Goal: Task Accomplishment & Management: Manage account settings

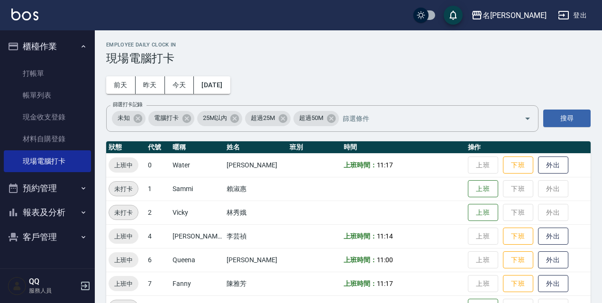
scroll to position [194, 0]
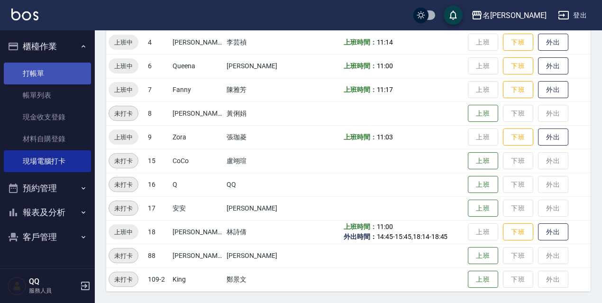
click at [78, 71] on link "打帳單" at bounding box center [47, 74] width 87 height 22
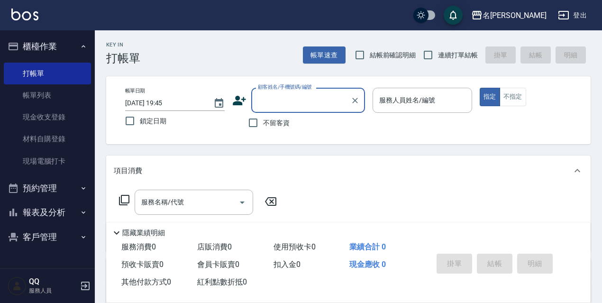
click at [168, 127] on label "鎖定日期" at bounding box center [168, 121] width 97 height 20
click at [140, 127] on input "鎖定日期" at bounding box center [130, 121] width 20 height 20
checkbox input "true"
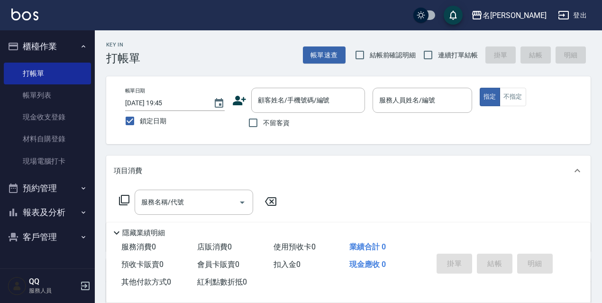
click at [265, 128] on label "不留客資" at bounding box center [266, 123] width 46 height 20
click at [263, 128] on input "不留客資" at bounding box center [253, 123] width 20 height 20
checkbox input "true"
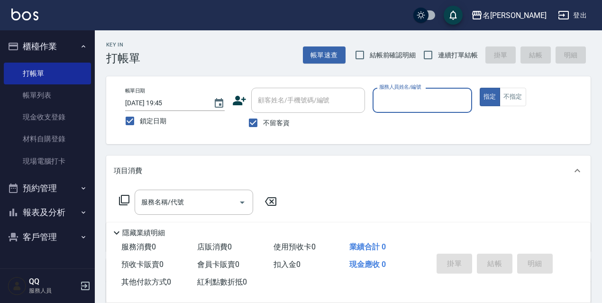
click at [466, 51] on span "連續打單結帳" at bounding box center [458, 55] width 40 height 10
click at [438, 51] on input "連續打單結帳" at bounding box center [428, 55] width 20 height 20
checkbox input "true"
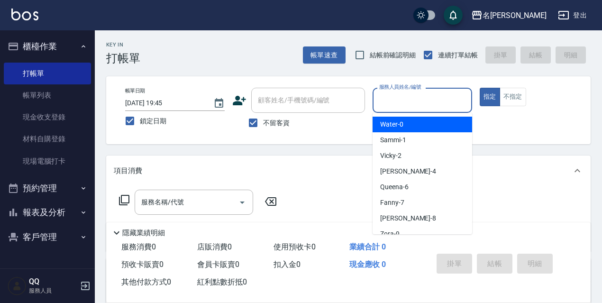
click at [439, 105] on input "服務人員姓名/編號" at bounding box center [422, 100] width 91 height 17
click at [500, 156] on div "項目消費" at bounding box center [348, 170] width 484 height 30
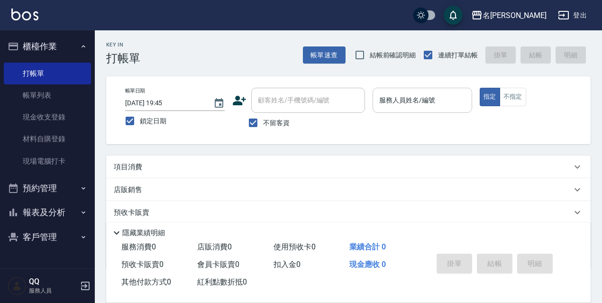
click at [404, 103] on input "服務人員姓名/編號" at bounding box center [422, 100] width 91 height 17
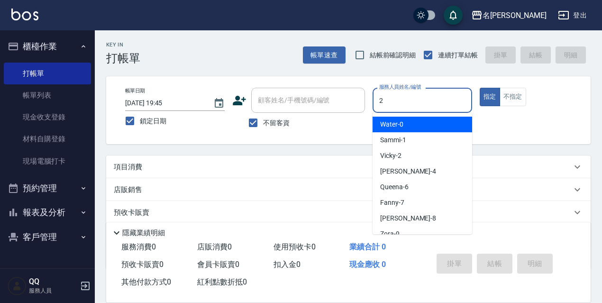
type input "Vicky-2"
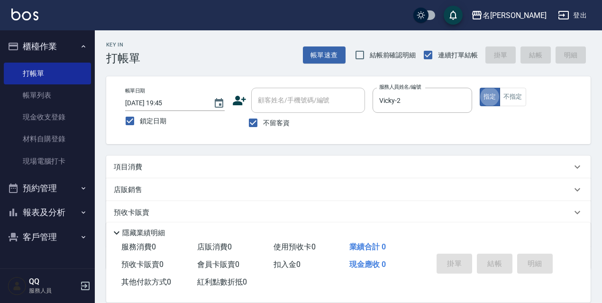
type button "true"
click at [480, 88] on button "指定" at bounding box center [490, 97] width 20 height 18
click at [405, 88] on label "服務人員姓名/編號" at bounding box center [400, 86] width 42 height 7
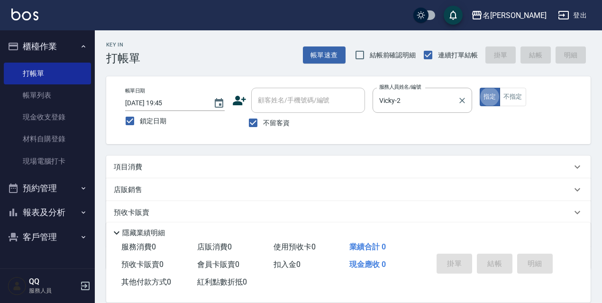
click at [405, 92] on input "Vicky-2" at bounding box center [415, 100] width 77 height 17
click at [480, 88] on button "指定" at bounding box center [490, 97] width 20 height 18
click at [492, 96] on button "指定" at bounding box center [490, 97] width 20 height 18
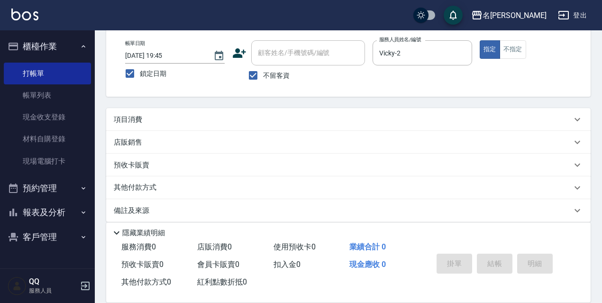
click at [137, 111] on div "項目消費" at bounding box center [348, 119] width 484 height 23
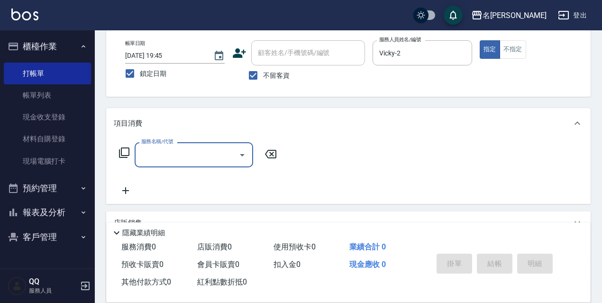
scroll to position [0, 0]
type input "2"
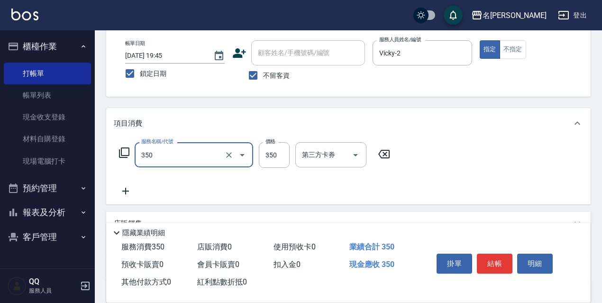
type input "洗髮350(350)"
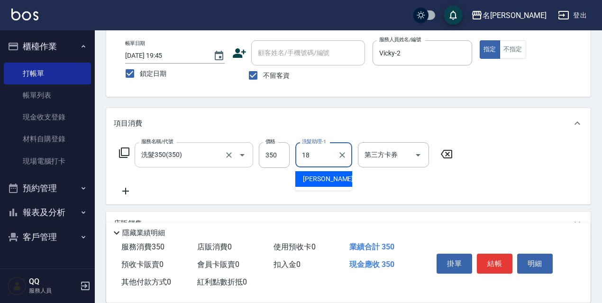
type input "[PERSON_NAME]-18"
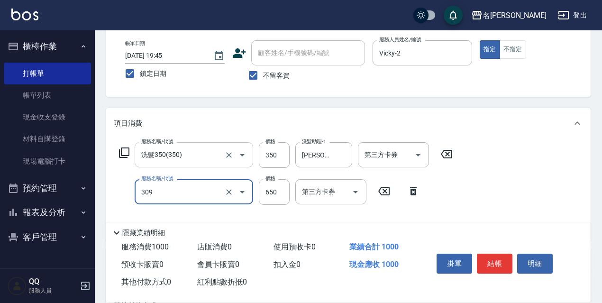
type input "剪髮650(309)"
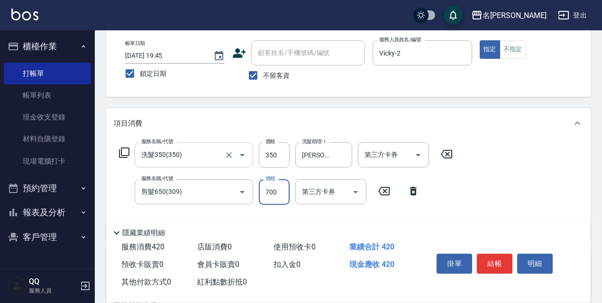
type input "700"
type input "結構式護髮/技術輔助(810)"
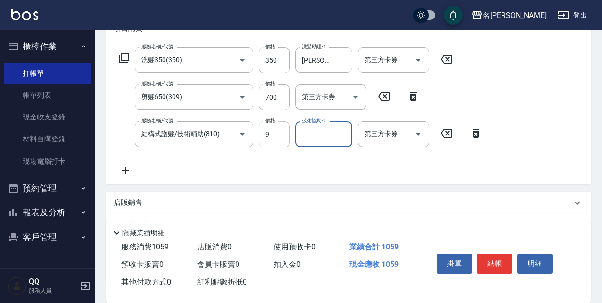
click at [260, 139] on input "9" at bounding box center [274, 134] width 31 height 26
type input "0"
type input "Zora-9"
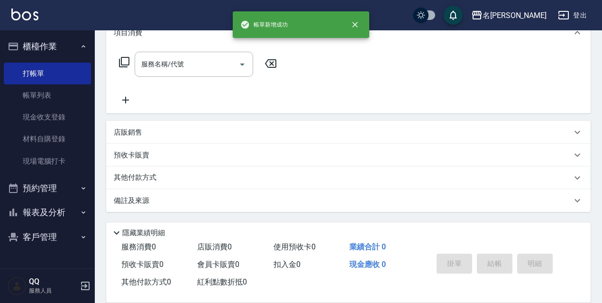
scroll to position [0, 0]
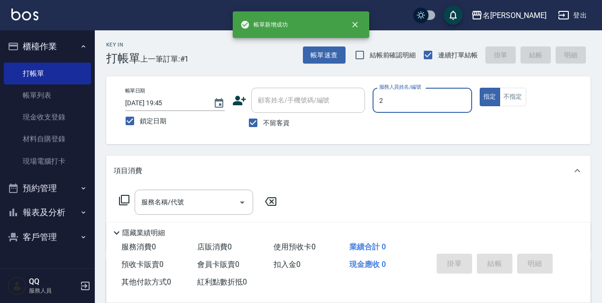
type input "Vicky-2"
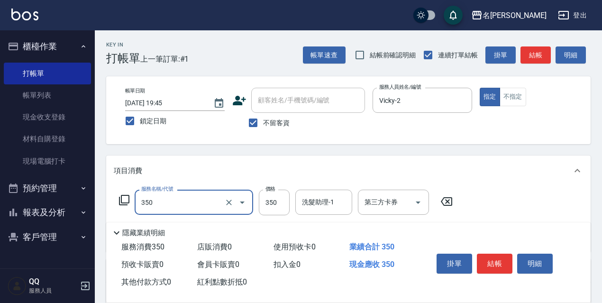
type input "洗髮350(350)"
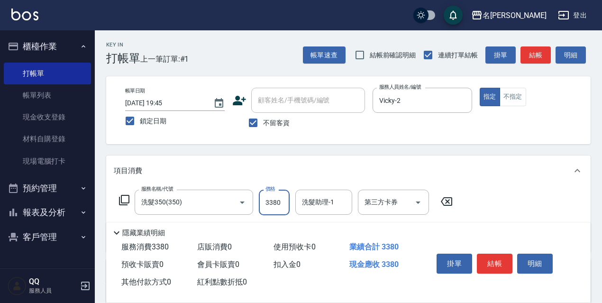
click at [272, 206] on input "3380" at bounding box center [274, 203] width 31 height 26
type input "380"
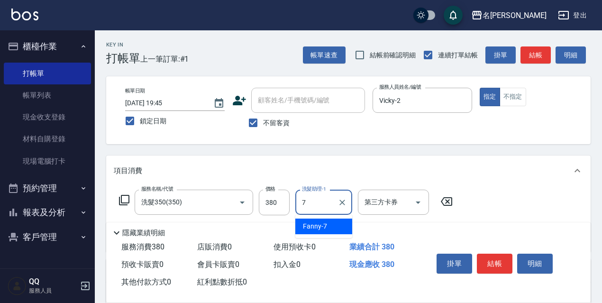
type input "Fanny-7"
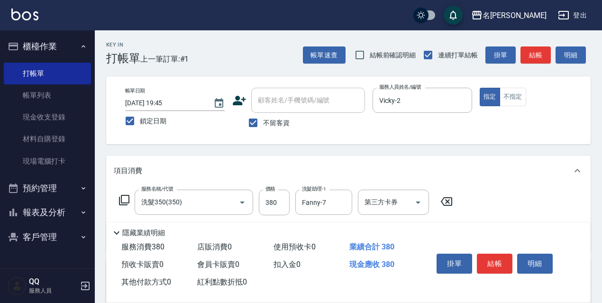
click at [493, 178] on div "項目消費" at bounding box center [348, 170] width 484 height 30
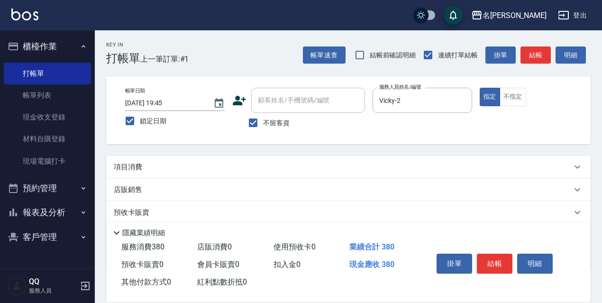
click at [442, 169] on div "項目消費" at bounding box center [343, 167] width 458 height 10
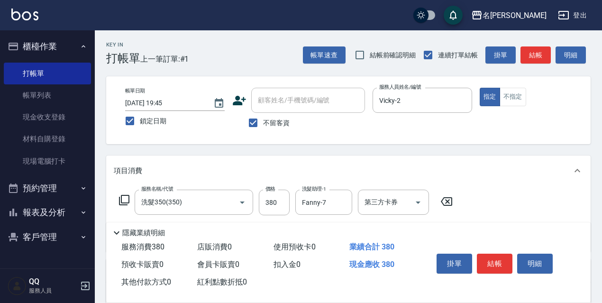
scroll to position [47, 0]
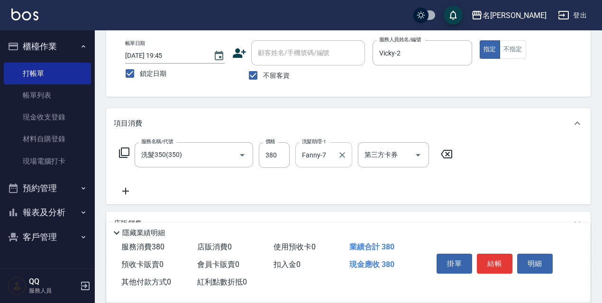
click at [326, 159] on input "Fanny-7" at bounding box center [317, 154] width 34 height 17
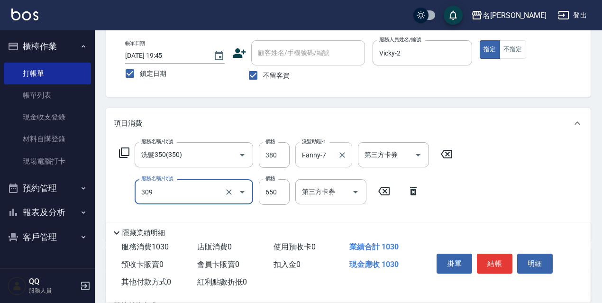
type input "剪髮650(309)"
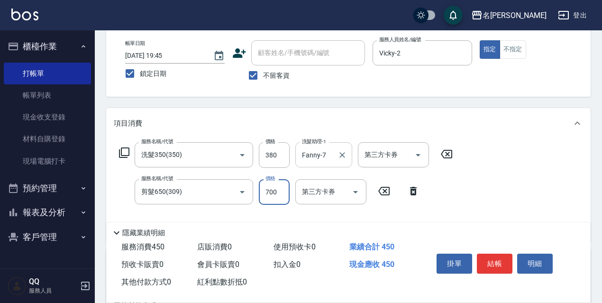
type input "700"
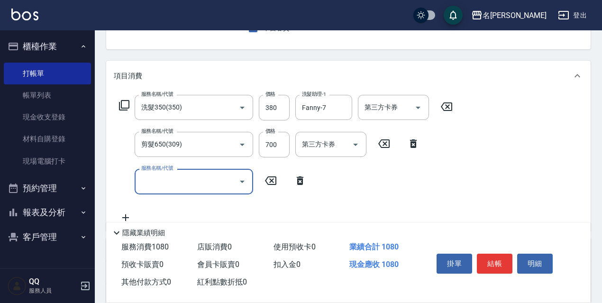
scroll to position [142, 0]
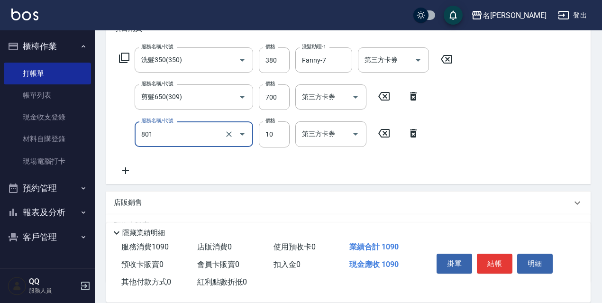
type input "潤絲精(801)"
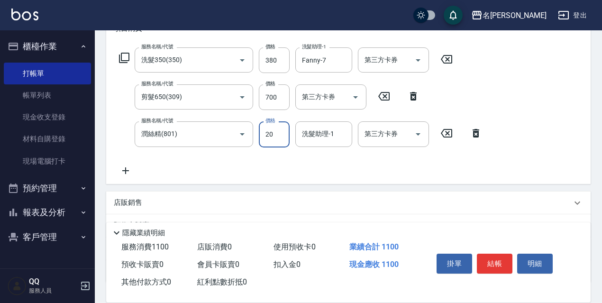
type input "20"
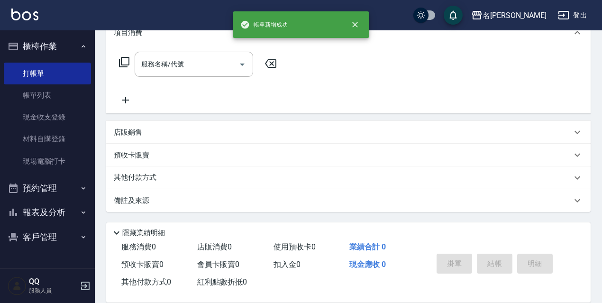
scroll to position [0, 0]
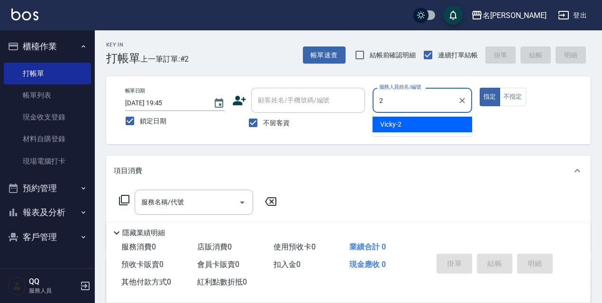
type input "Vicky-2"
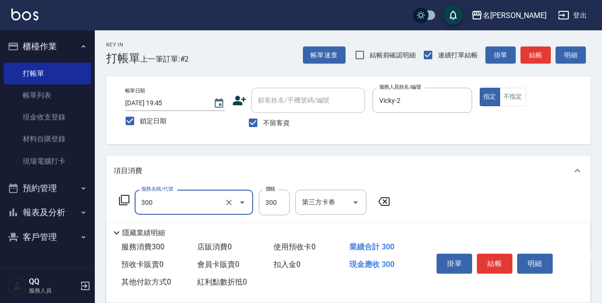
type input "洗髮300(300)"
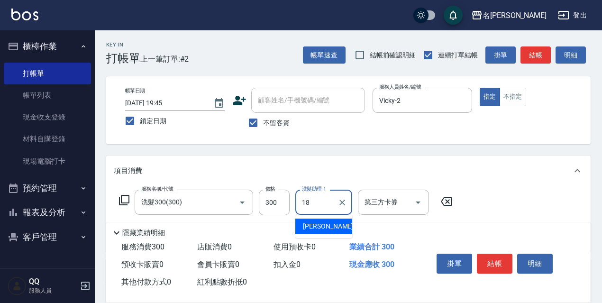
type input "[PERSON_NAME]-18"
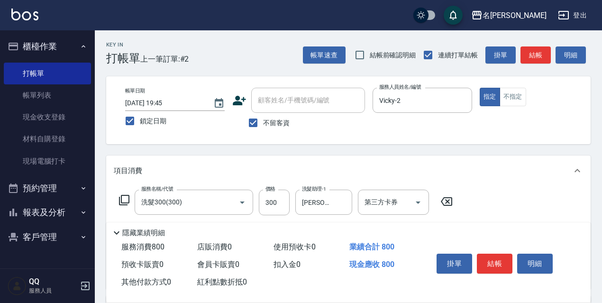
type input "剪髮500(307)"
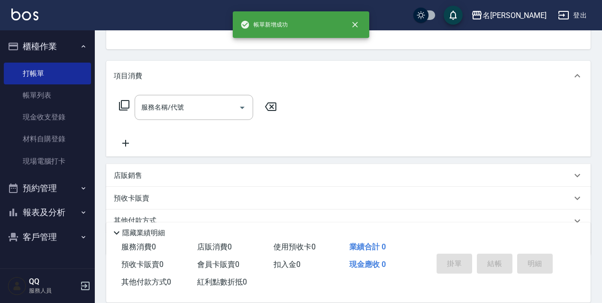
scroll to position [92, 0]
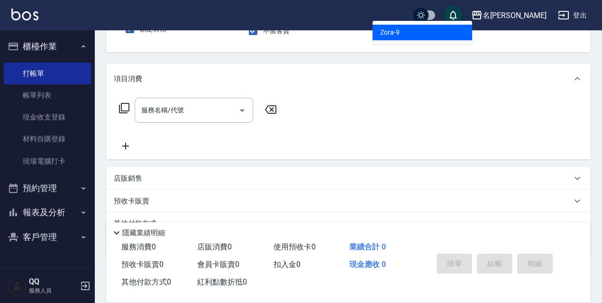
type input "Zora-9"
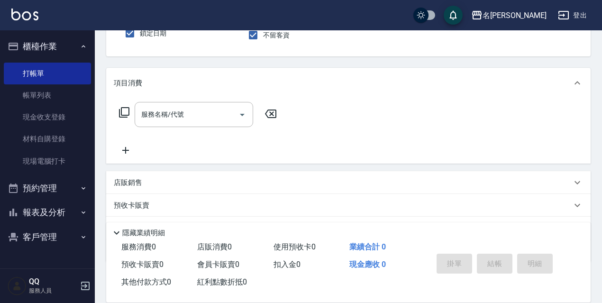
scroll to position [0, 0]
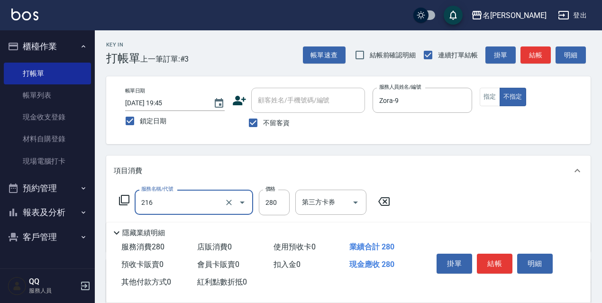
type input "洗髮卷<抵>280(216)"
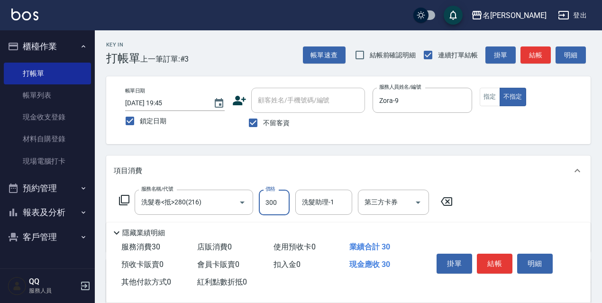
type input "300"
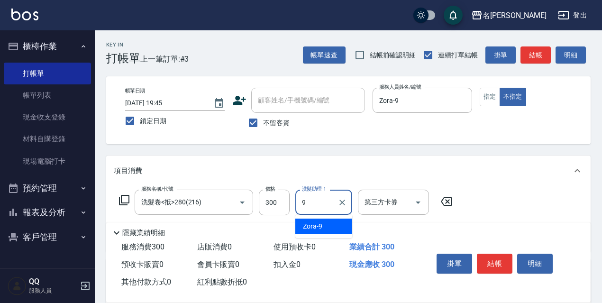
type input "Zora-9"
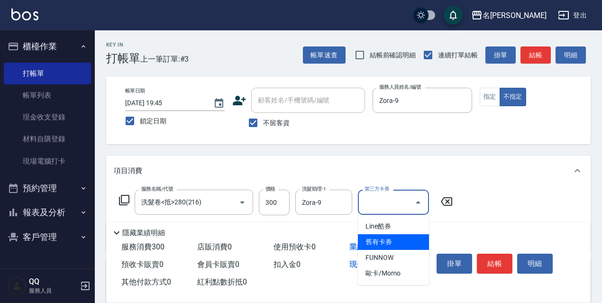
type input "舊有卡券"
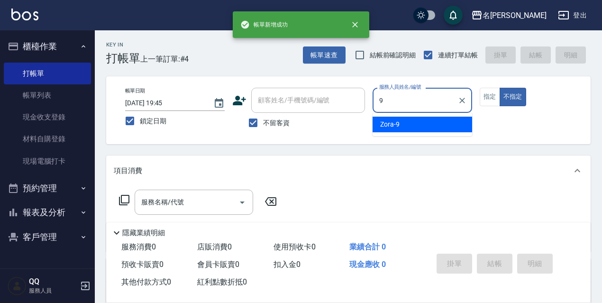
type input "Zora-9"
type button "false"
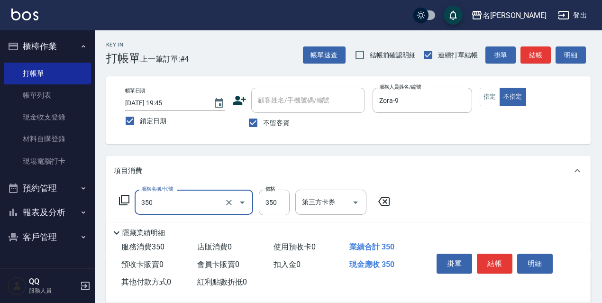
type input "洗髮350(350)"
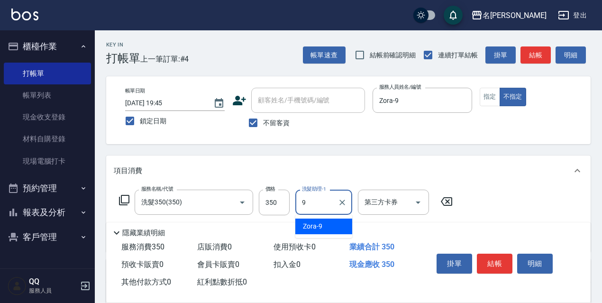
type input "Zora-9"
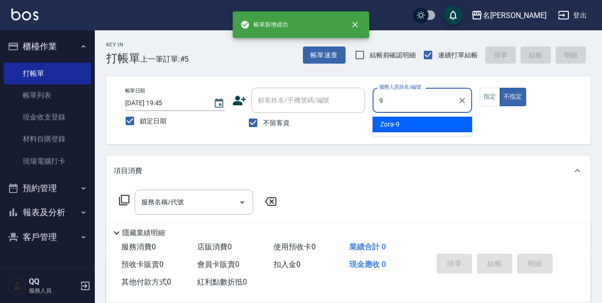
type input "Zora-9"
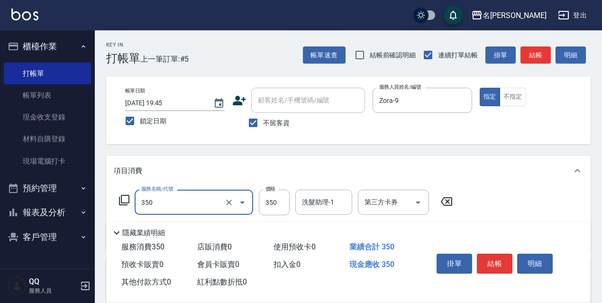
type input "洗髮350(350)"
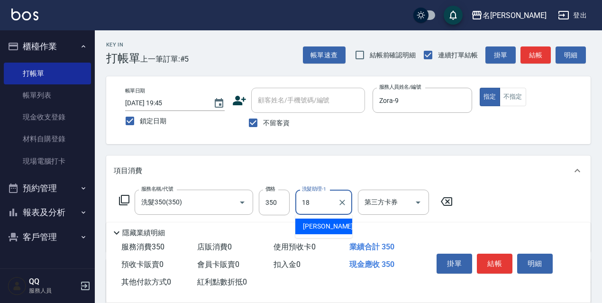
type input "[PERSON_NAME]-18"
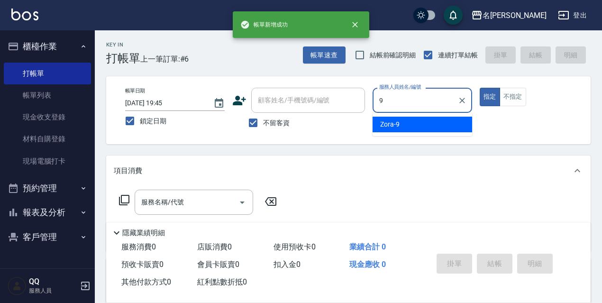
type input "Zora-9"
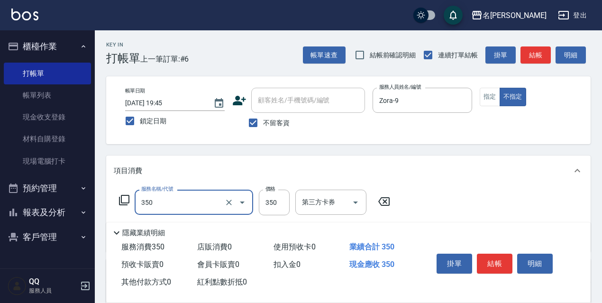
type input "洗髮350(350)"
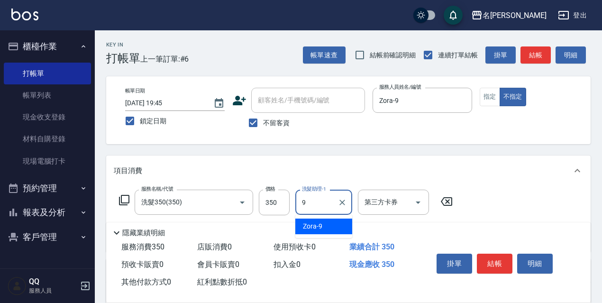
type input "Zora-9"
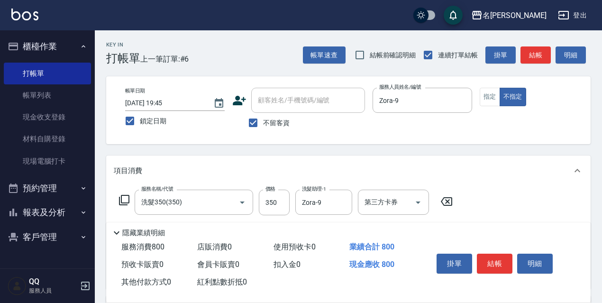
type input "剪髮450(306)"
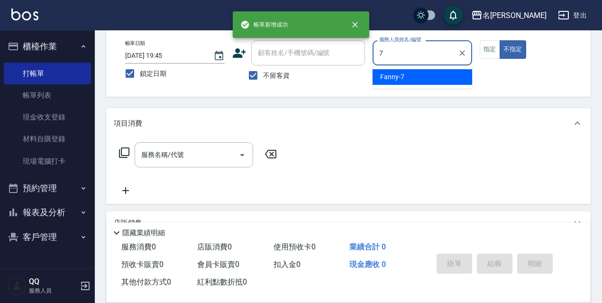
type input "Fanny-7"
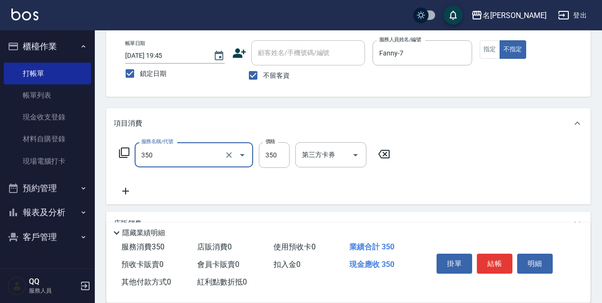
type input "洗髮350(350)"
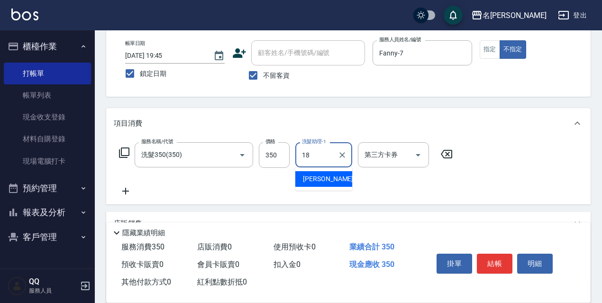
type input "[PERSON_NAME]-18"
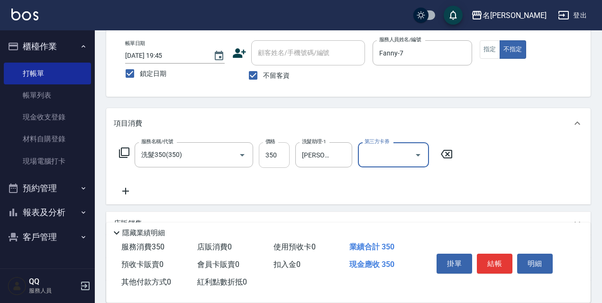
drag, startPoint x: 280, startPoint y: 156, endPoint x: 261, endPoint y: 162, distance: 20.4
click at [280, 156] on input "350" at bounding box center [274, 155] width 31 height 26
type input "330"
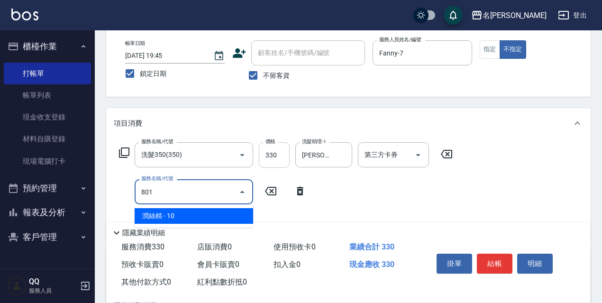
type input "潤絲精(801)"
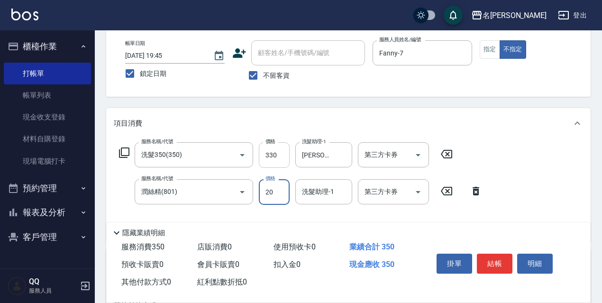
type input "20"
type input "剪髮450(306)"
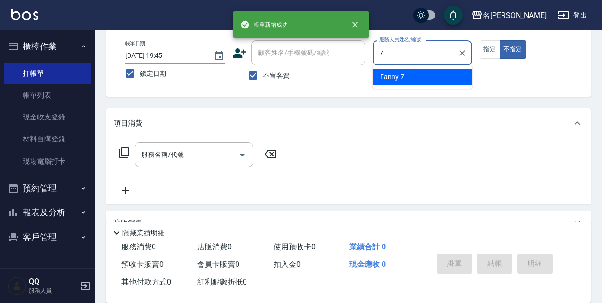
type input "Fanny-7"
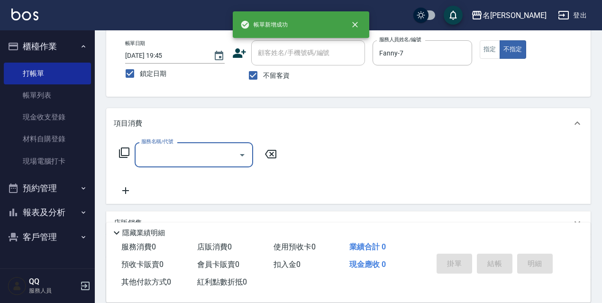
type input "."
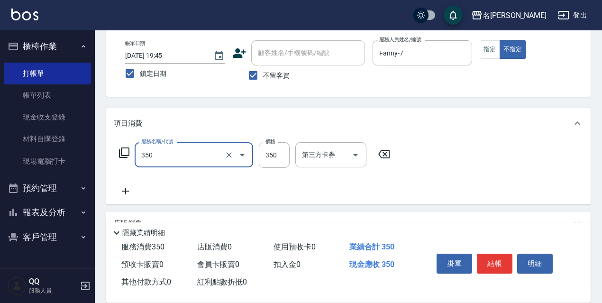
type input "洗髮350(350)"
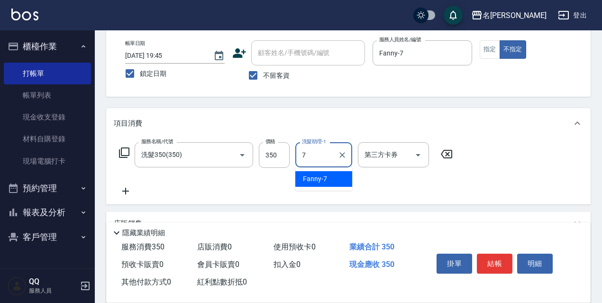
type input "Fanny-7"
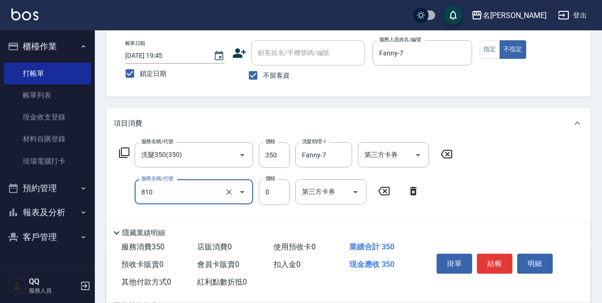
type input "結構式護髮/技術輔助(810)"
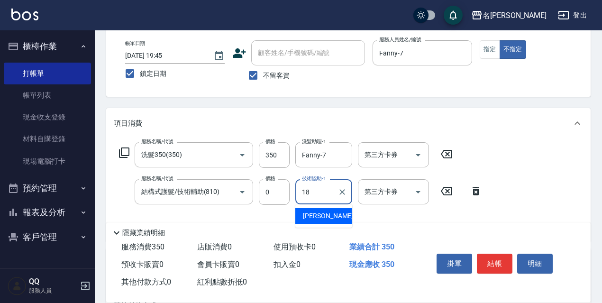
type input "[PERSON_NAME]-18"
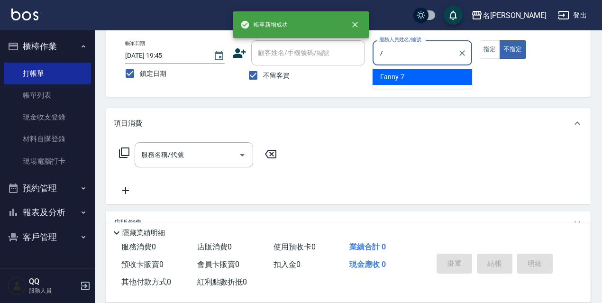
type input "Fanny-7"
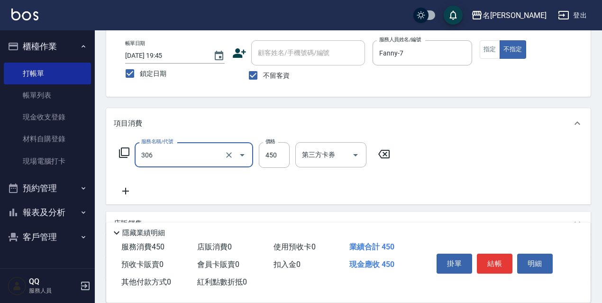
type input "剪髮450(306)"
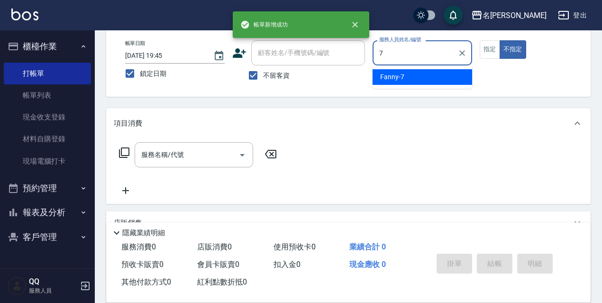
type input "Fanny-7"
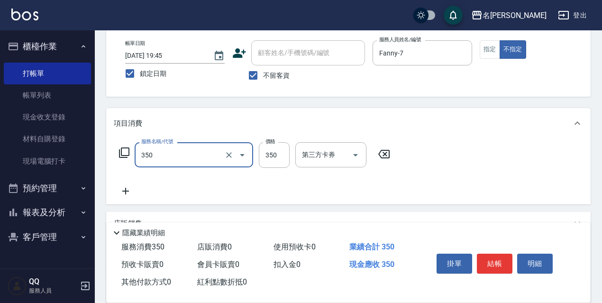
type input "洗髮350(350)"
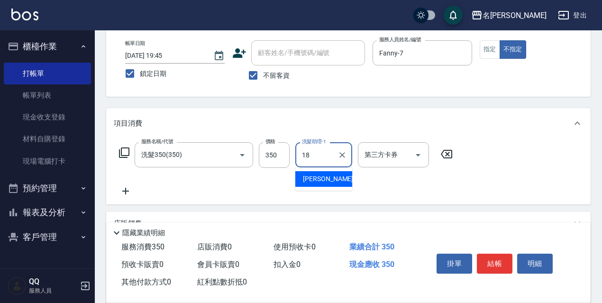
type input "[PERSON_NAME]-18"
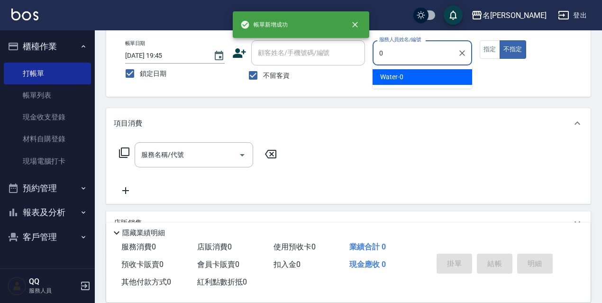
type input "Water-0"
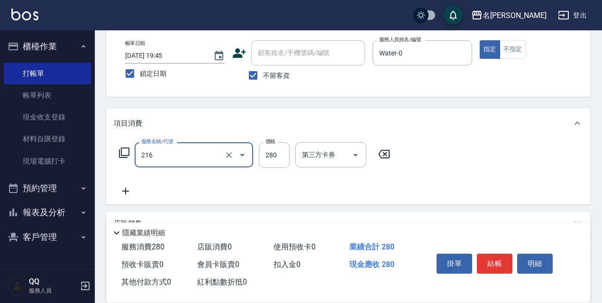
type input "洗髮卷<抵>280(216)"
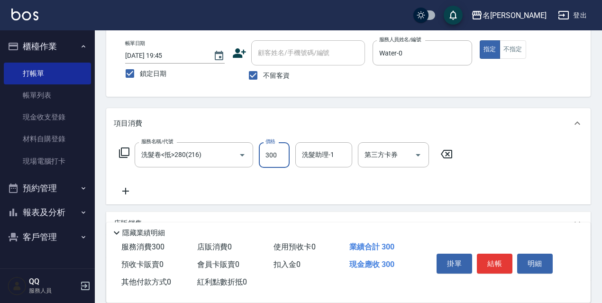
type input "300"
type input "[PERSON_NAME]-4"
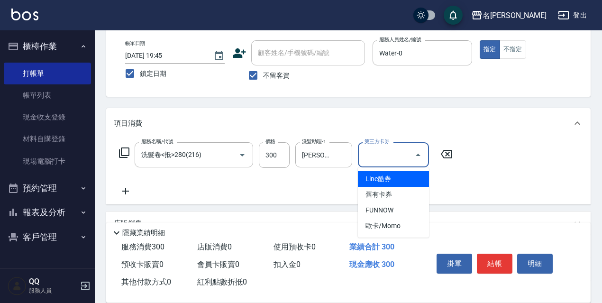
type input "舊有卡券"
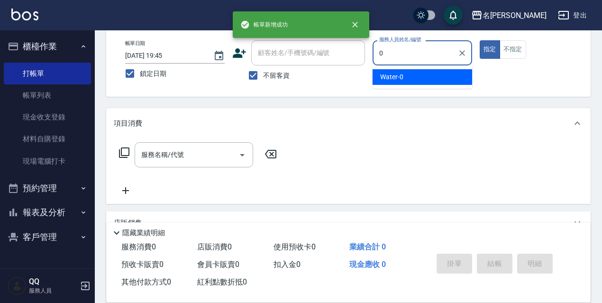
type input "Water-0"
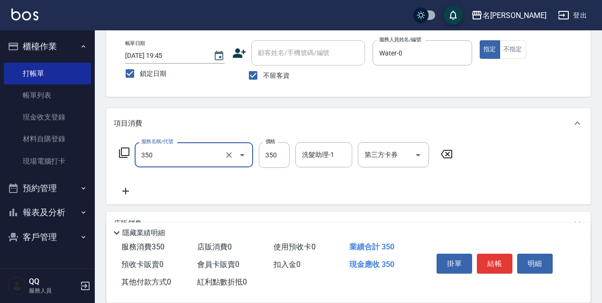
type input "洗髮350(350)"
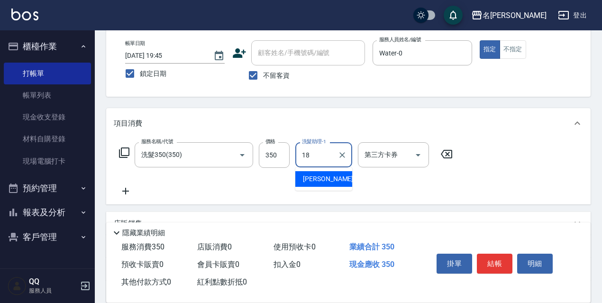
type input "[PERSON_NAME]-18"
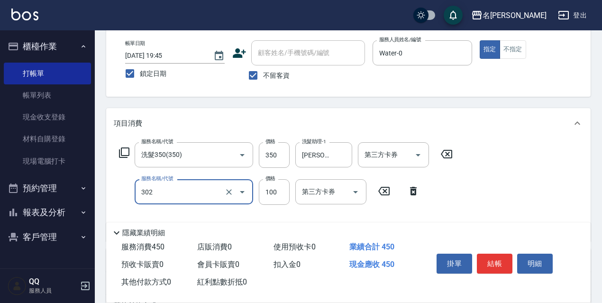
type input "剪髮<瀏海>(302)"
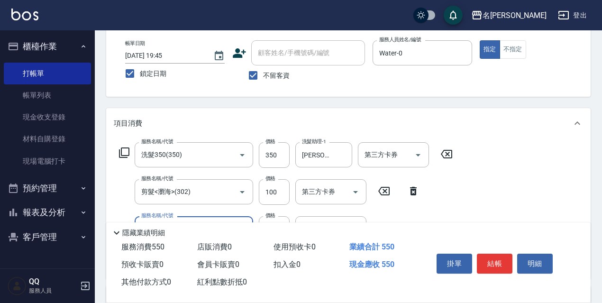
scroll to position [95, 0]
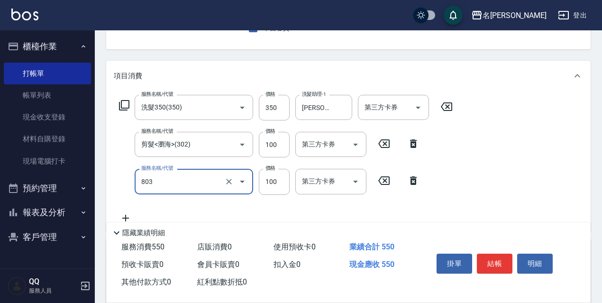
type input "電棒/夾直(803)"
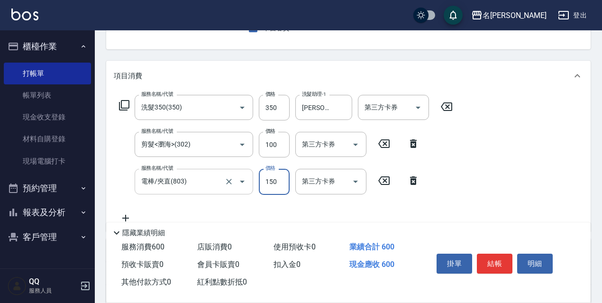
type input "150"
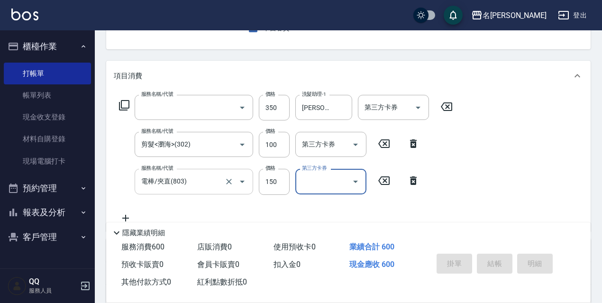
scroll to position [92, 0]
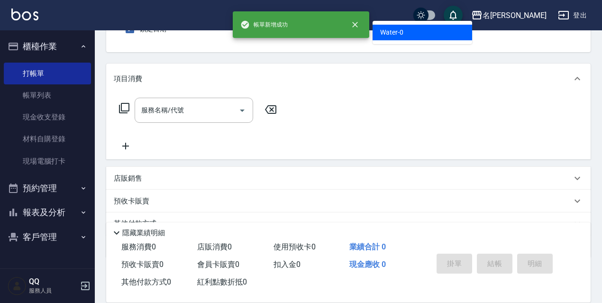
type input "Water-0"
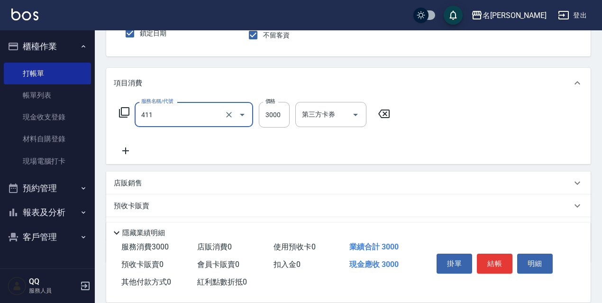
type input "阿速卡燙髮(411)"
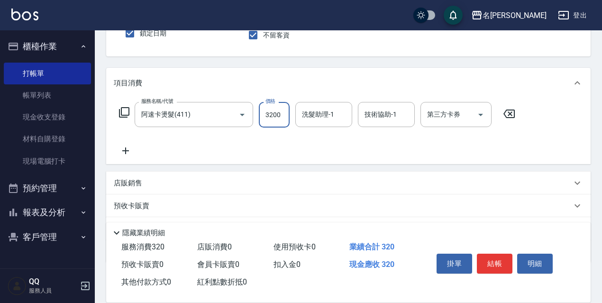
type input "3200"
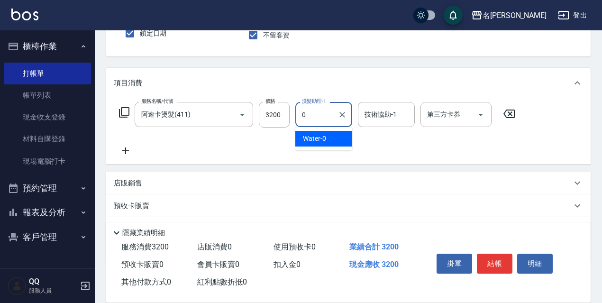
type input "Water-0"
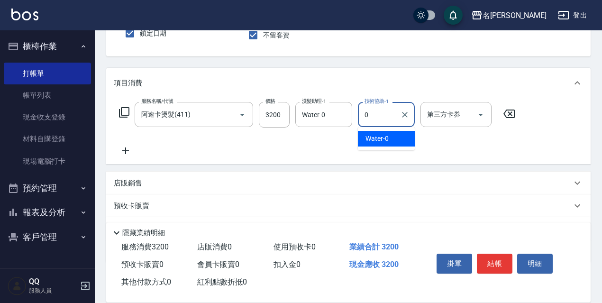
type input "Water-0"
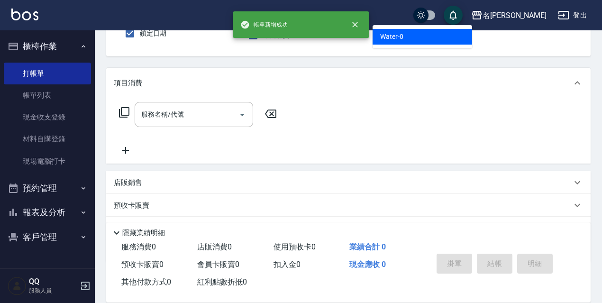
type input "Water-0"
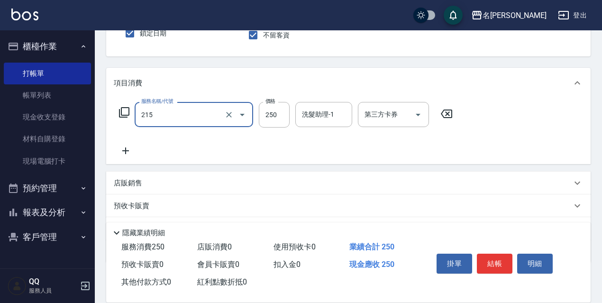
type input "洗髮卷<抵>250(215)"
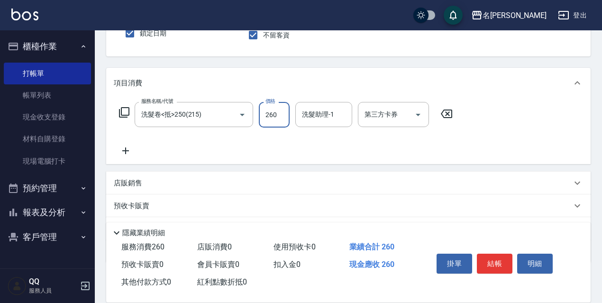
type input "260"
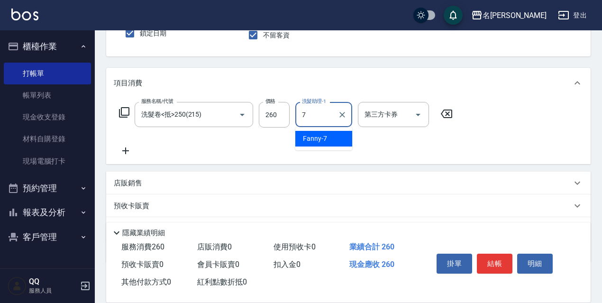
type input "Fanny-7"
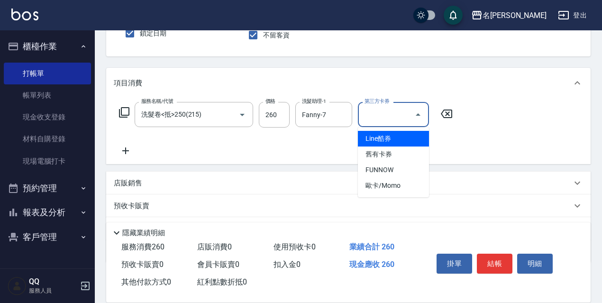
type input "舊有卡券"
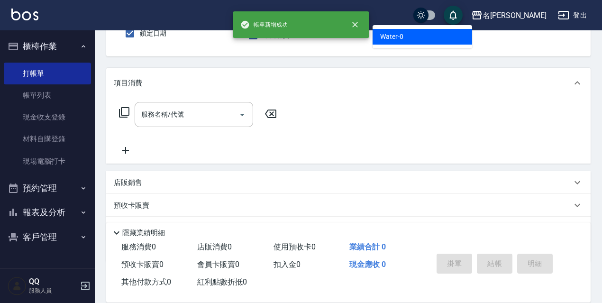
type input "Water-0"
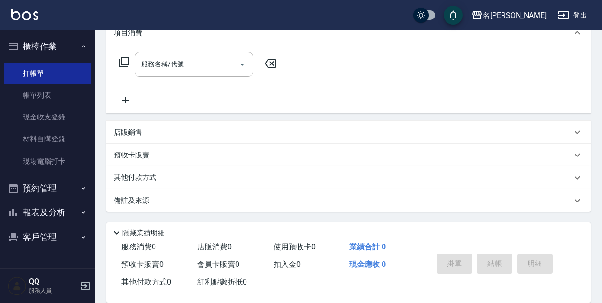
scroll to position [43, 0]
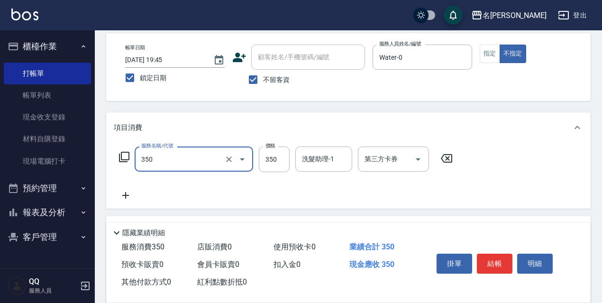
type input "洗髮350(350)"
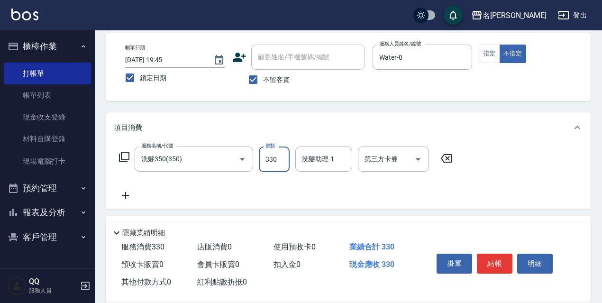
type input "330"
click at [314, 147] on div "洗髮助理-1" at bounding box center [323, 158] width 57 height 25
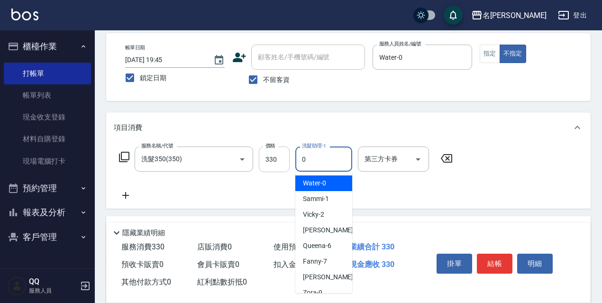
type input "Water-0"
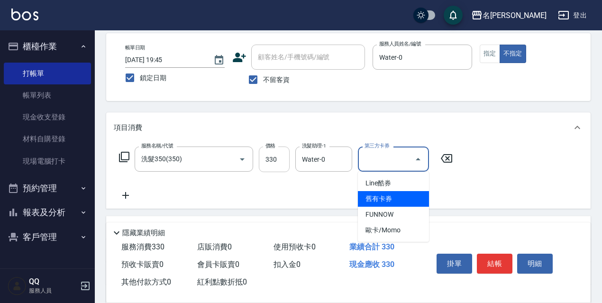
type input "舊有卡券"
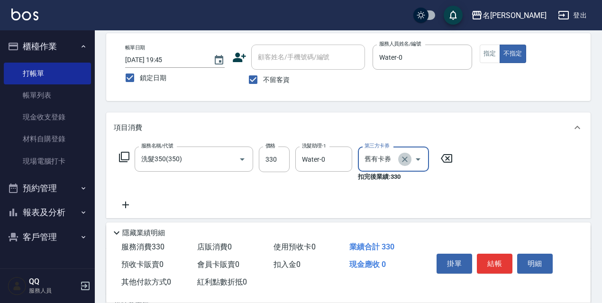
click at [410, 163] on button "Clear" at bounding box center [404, 159] width 13 height 13
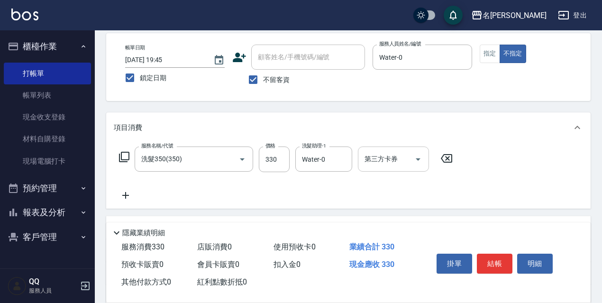
click at [532, 194] on div "服務名稱/代號 洗髮350(350) 服務名稱/代號 價格 330 價格 洗髮助理-1 Water-0 洗髮助理-1 第三方卡券 第三方卡券" at bounding box center [348, 176] width 484 height 66
click at [271, 163] on input "330" at bounding box center [274, 159] width 31 height 26
click at [276, 162] on input "330" at bounding box center [274, 159] width 31 height 26
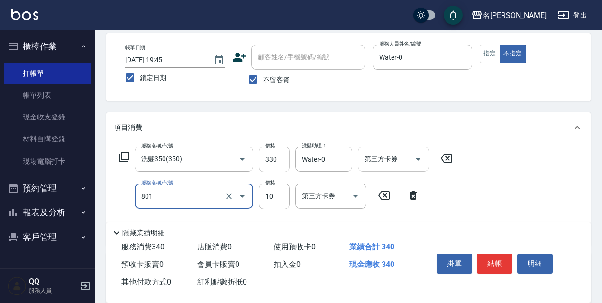
type input "潤絲精(801)"
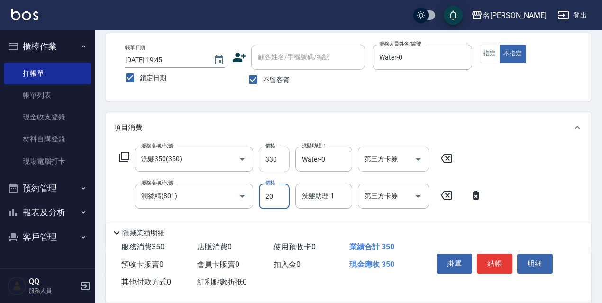
type input "20"
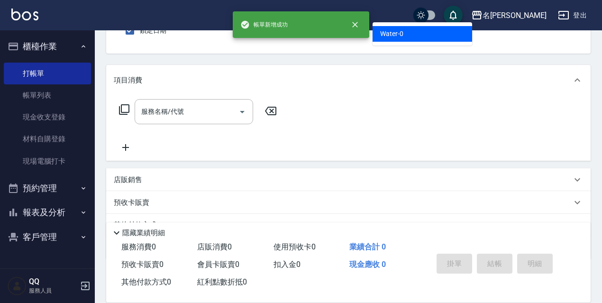
type input "Water-0"
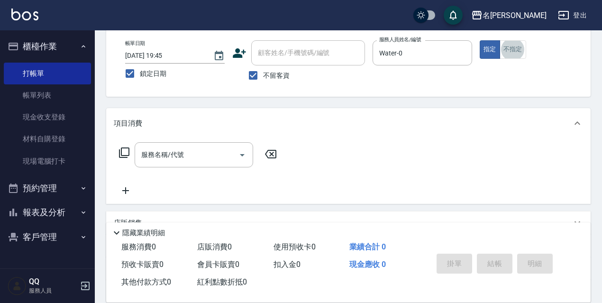
scroll to position [95, 0]
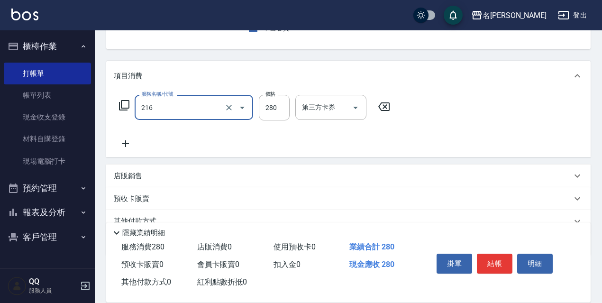
type input "洗髮卷<抵>280(216)"
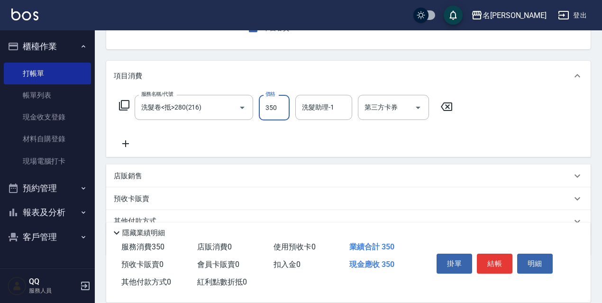
type input "350"
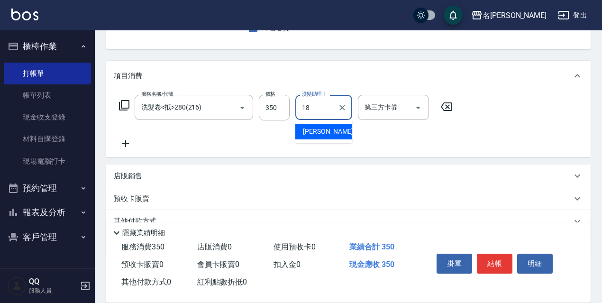
type input "[PERSON_NAME]-18"
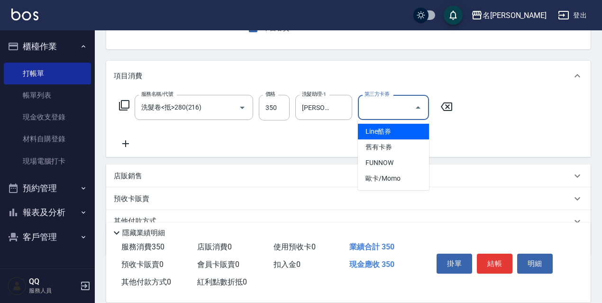
type input "舊有卡券"
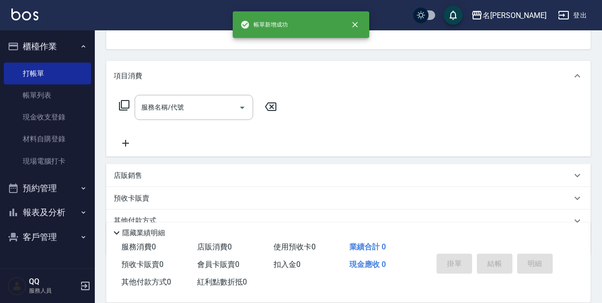
scroll to position [92, 0]
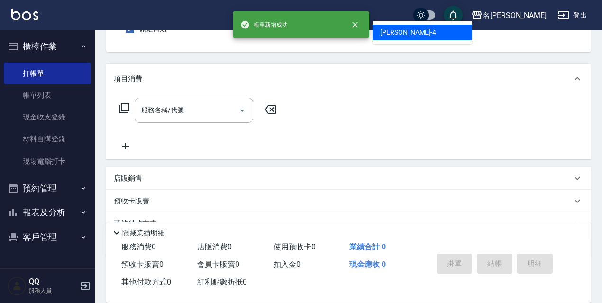
type input "[PERSON_NAME]-4"
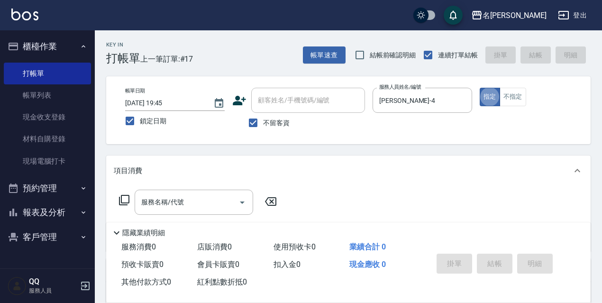
scroll to position [47, 0]
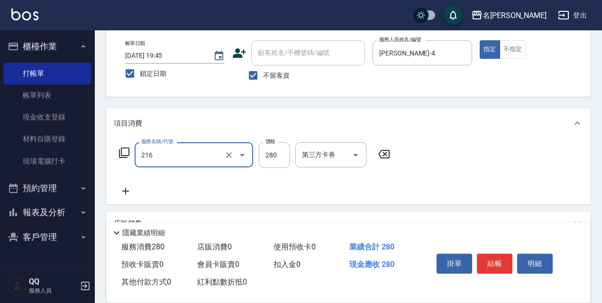
type input "洗髮卷<抵>280(216)"
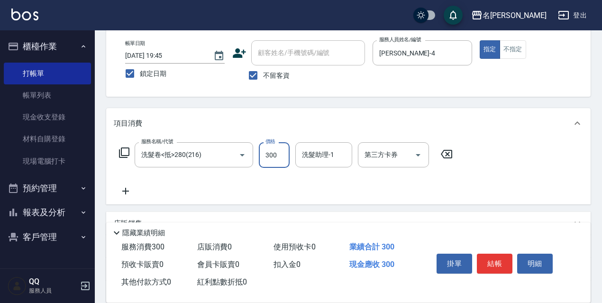
type input "300"
type input "[PERSON_NAME]-4"
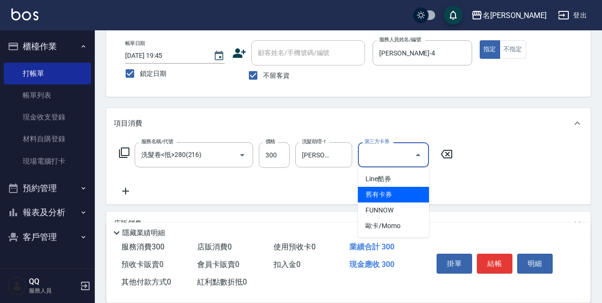
type input "舊有卡券"
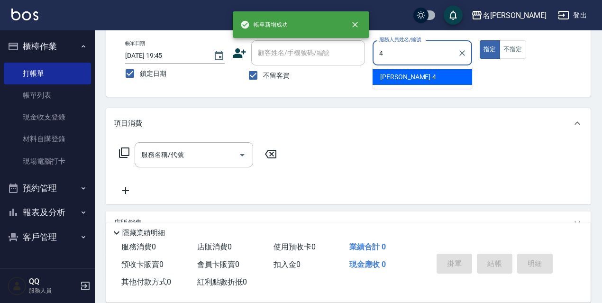
type input "[PERSON_NAME]-4"
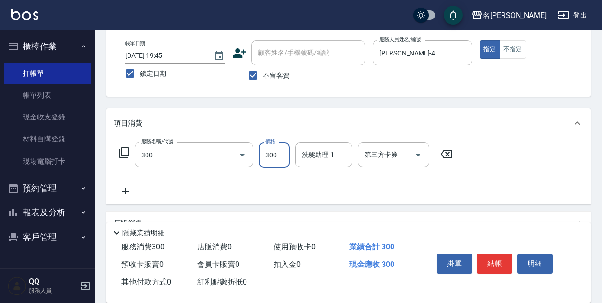
type input "洗髮300(300)"
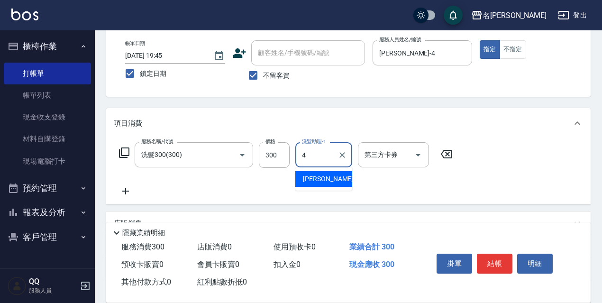
type input "[PERSON_NAME]-4"
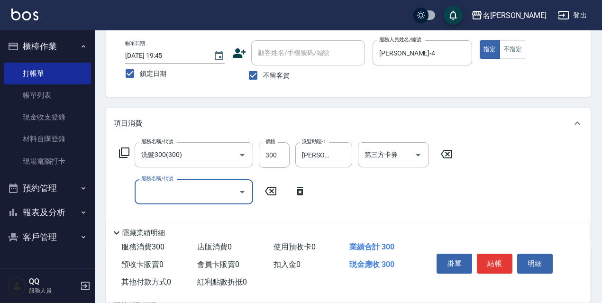
type input "4"
type input "染髮(1500)(503)"
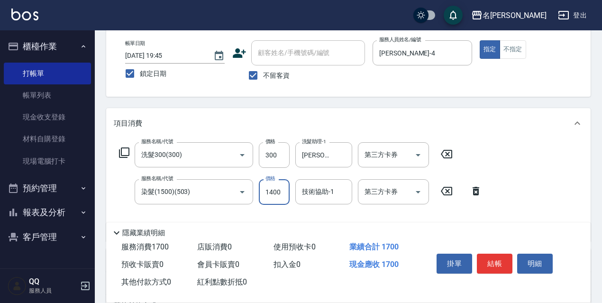
type input "1400"
type input "[PERSON_NAME]-4"
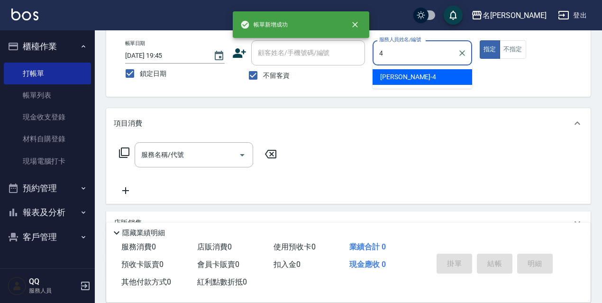
type input "[PERSON_NAME]-4"
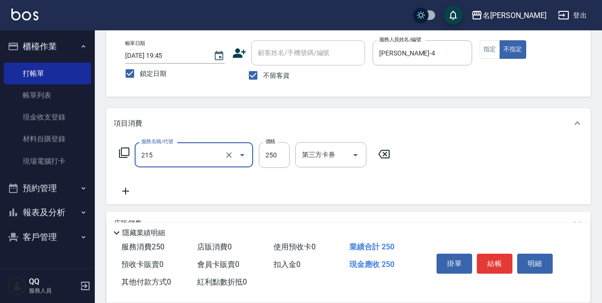
type input "洗髮卷<抵>250(215)"
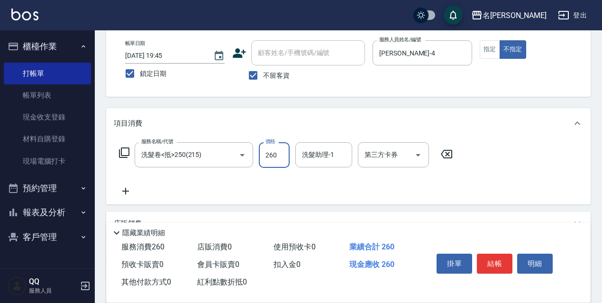
type input "260"
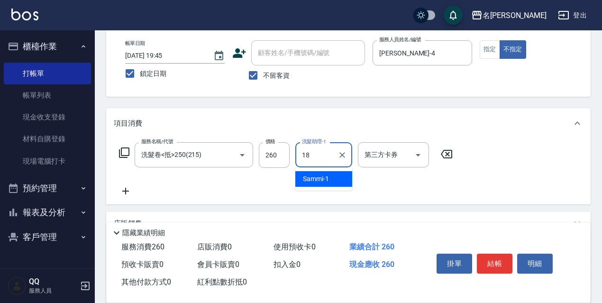
type input "[PERSON_NAME]-18"
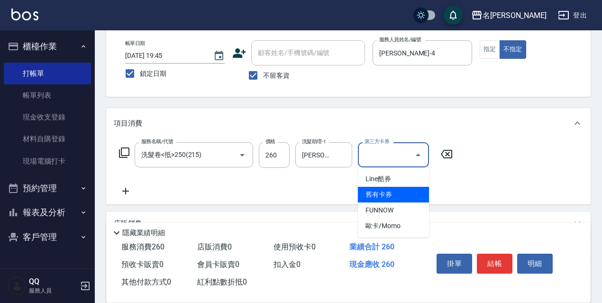
type input "舊有卡券"
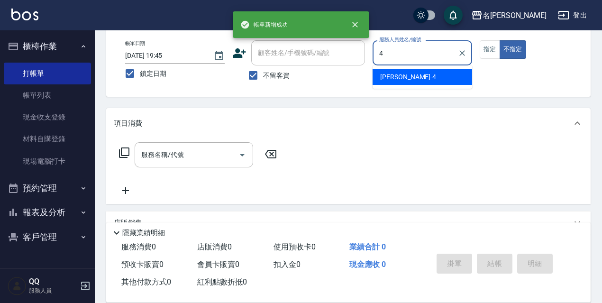
type input "[PERSON_NAME]-4"
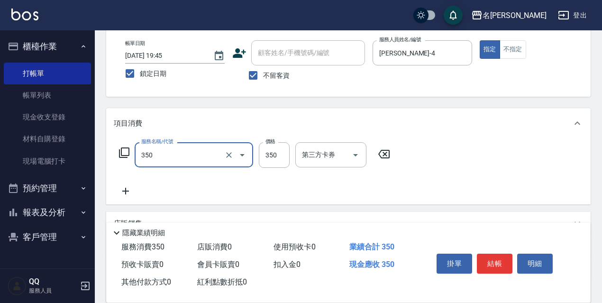
type input "洗髮350(350)"
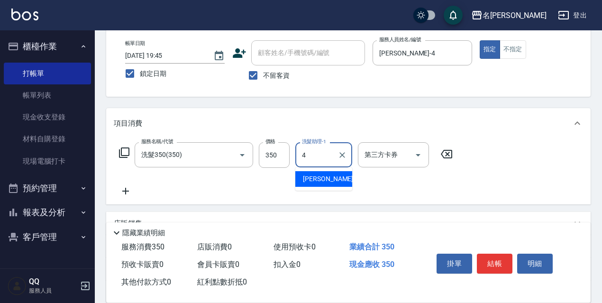
type input "[PERSON_NAME]-4"
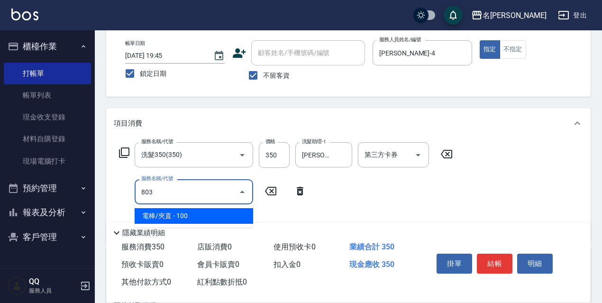
type input "電棒/夾直(803)"
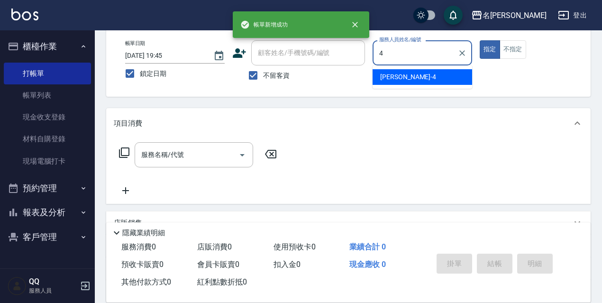
type input "[PERSON_NAME]-4"
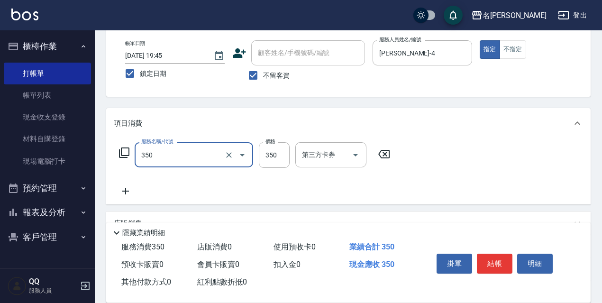
type input "洗髮350(350)"
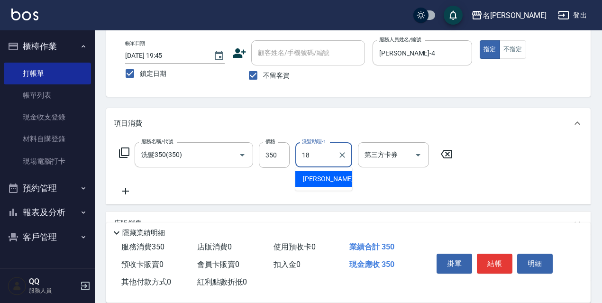
type input "[PERSON_NAME]-18"
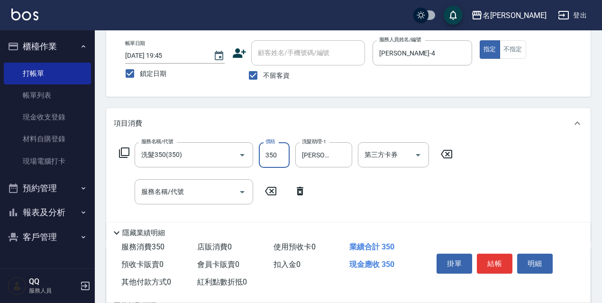
click at [279, 149] on input "350" at bounding box center [274, 155] width 31 height 26
type input "330"
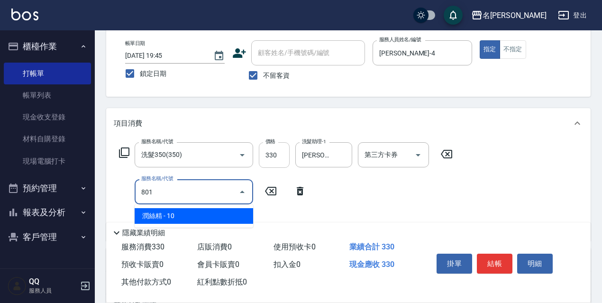
type input "潤絲精(801)"
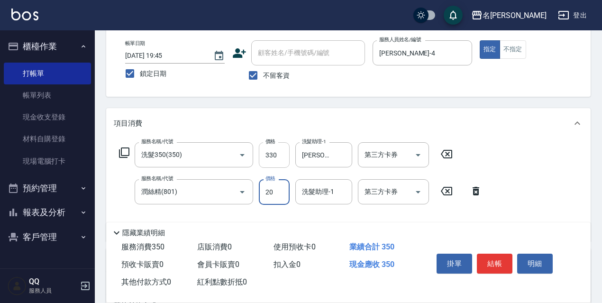
type input "20"
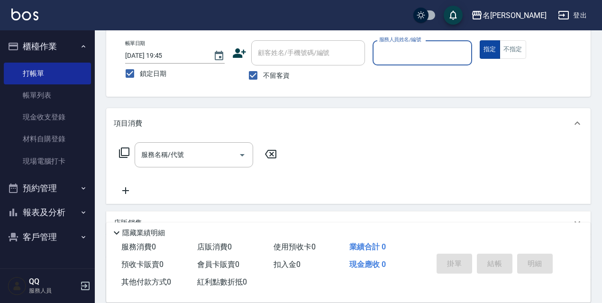
scroll to position [0, 0]
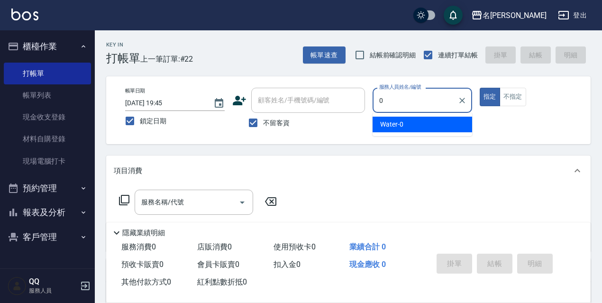
type input "Water-0"
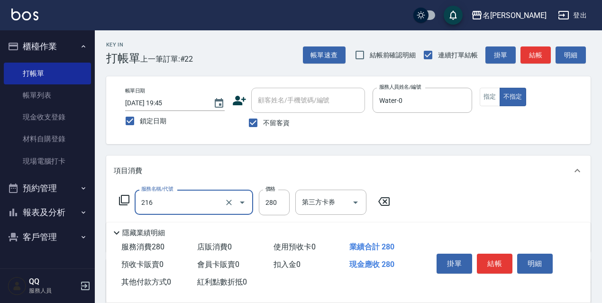
type input "洗髮卷<抵>280(216)"
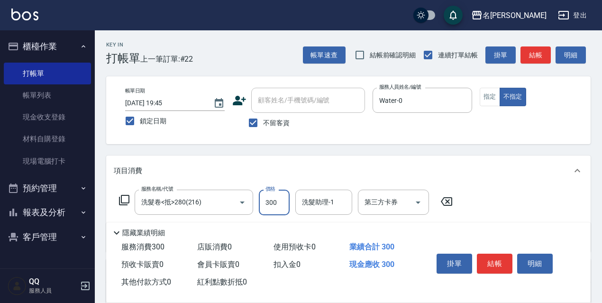
type input "300"
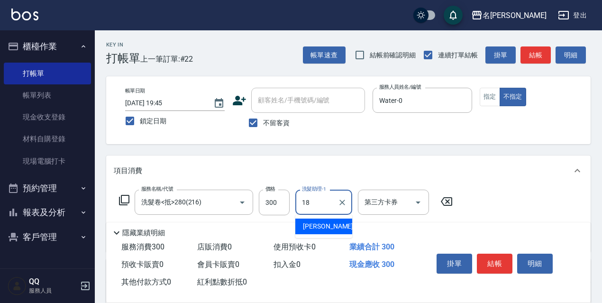
type input "[PERSON_NAME]-18"
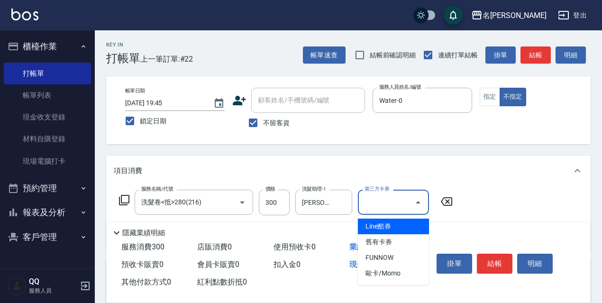
type input "舊有卡券"
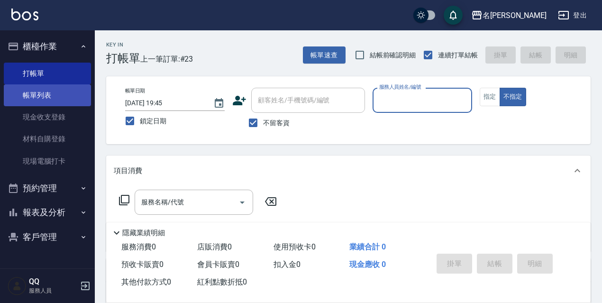
click at [62, 97] on link "帳單列表" at bounding box center [47, 95] width 87 height 22
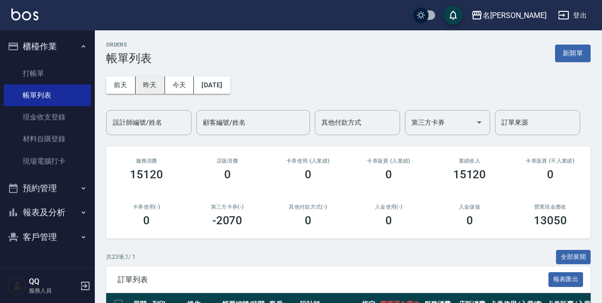
click at [161, 91] on button "昨天" at bounding box center [150, 85] width 29 height 18
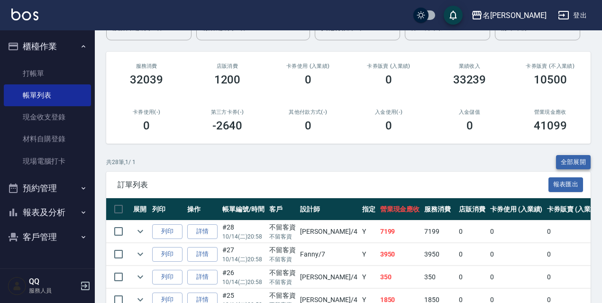
click at [577, 162] on button "全部展開" at bounding box center [573, 162] width 35 height 15
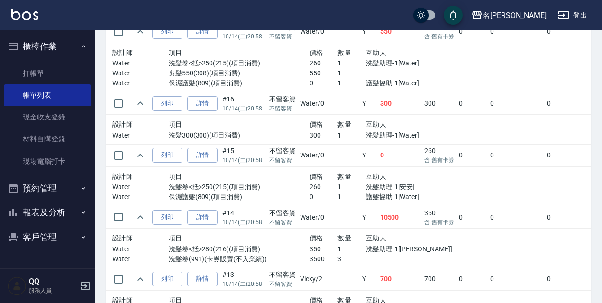
scroll to position [1768, 0]
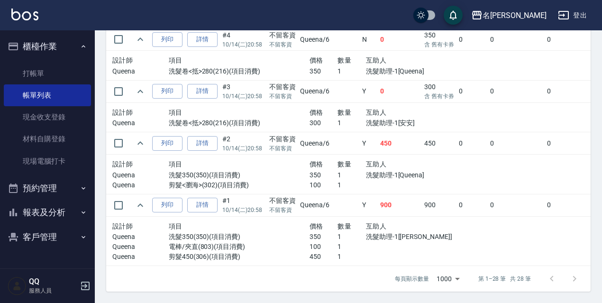
click at [366, 170] on p "洗髮助理-1[Queena]" at bounding box center [408, 175] width 84 height 10
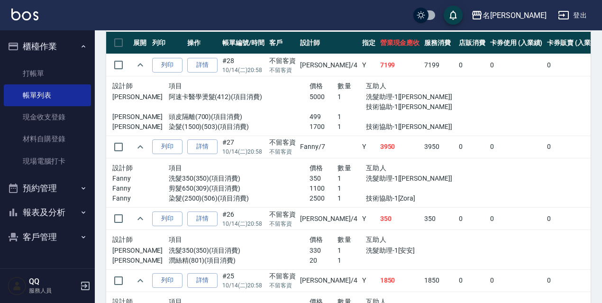
scroll to position [214, 0]
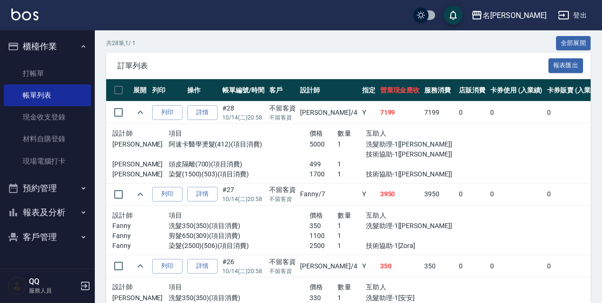
drag, startPoint x: 577, startPoint y: 45, endPoint x: 606, endPoint y: 118, distance: 79.1
click at [576, 46] on button "全部展開" at bounding box center [573, 43] width 35 height 15
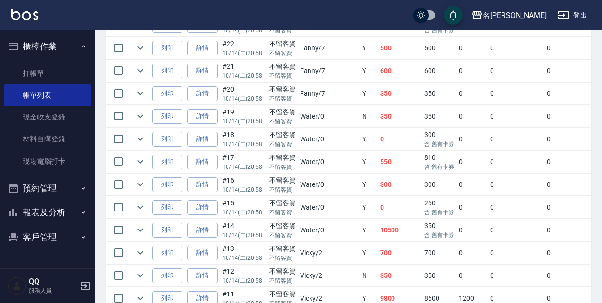
scroll to position [693, 0]
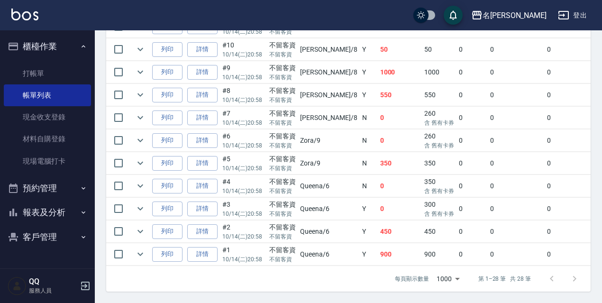
click at [378, 185] on td "0" at bounding box center [400, 186] width 45 height 22
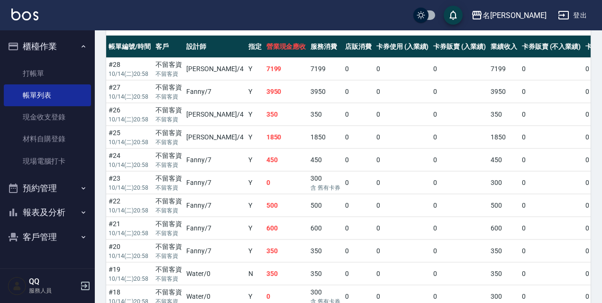
scroll to position [238, 0]
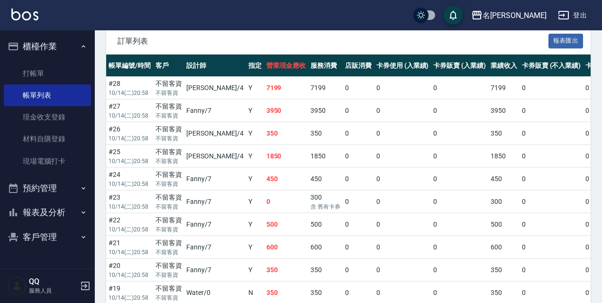
click at [62, 209] on button "報表及分析" at bounding box center [47, 212] width 87 height 25
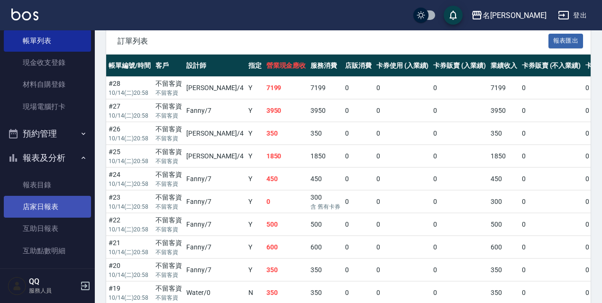
click at [54, 200] on link "店家日報表" at bounding box center [47, 207] width 87 height 22
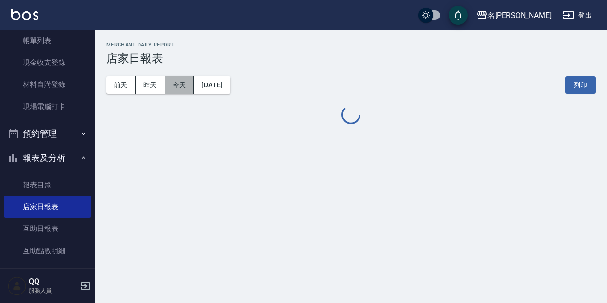
click at [186, 91] on button "今天" at bounding box center [179, 85] width 29 height 18
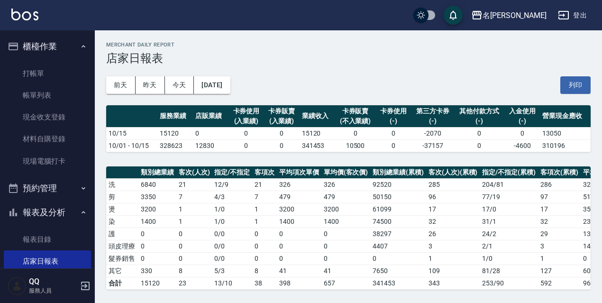
click at [146, 75] on div "[DATE] [DATE] [DATE] [DATE] 列印" at bounding box center [348, 85] width 484 height 40
click at [146, 80] on button "昨天" at bounding box center [150, 85] width 29 height 18
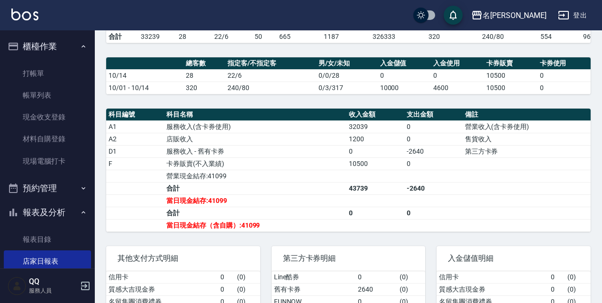
scroll to position [294, 0]
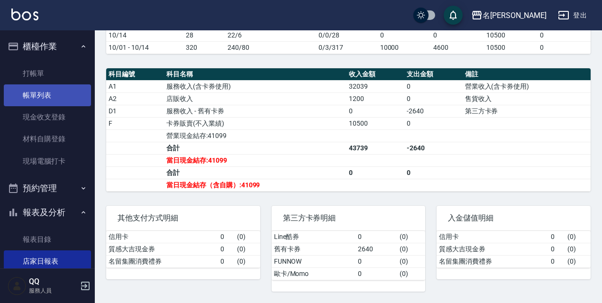
click at [21, 102] on link "帳單列表" at bounding box center [47, 95] width 87 height 22
click at [50, 100] on link "帳單列表" at bounding box center [47, 95] width 87 height 22
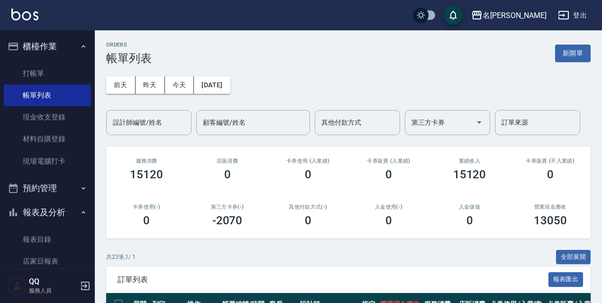
scroll to position [47, 0]
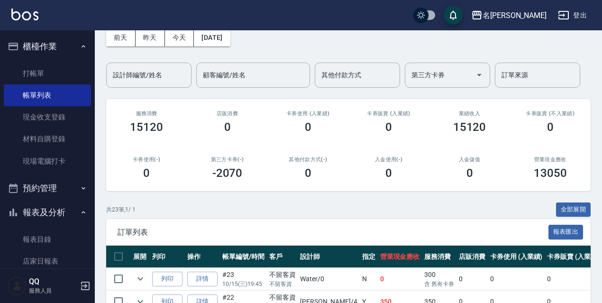
click at [586, 211] on button "全部展開" at bounding box center [573, 209] width 35 height 15
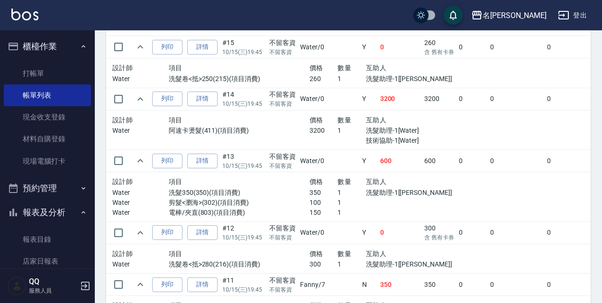
scroll to position [1410, 0]
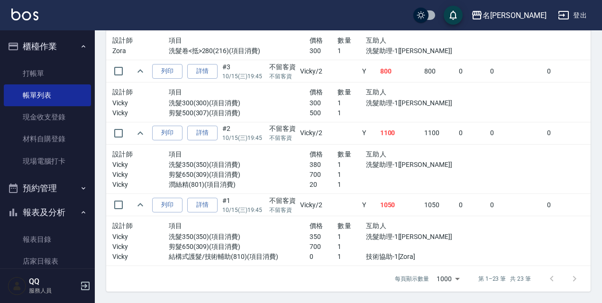
click at [456, 144] on td at bounding box center [595, 169] width 279 height 50
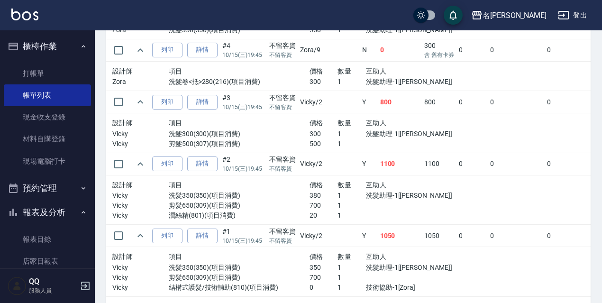
scroll to position [1324, 0]
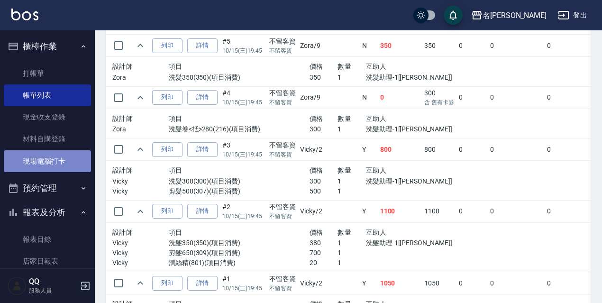
click at [47, 168] on link "現場電腦打卡" at bounding box center [47, 161] width 87 height 22
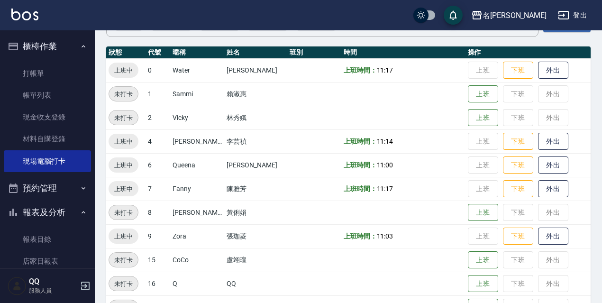
scroll to position [194, 0]
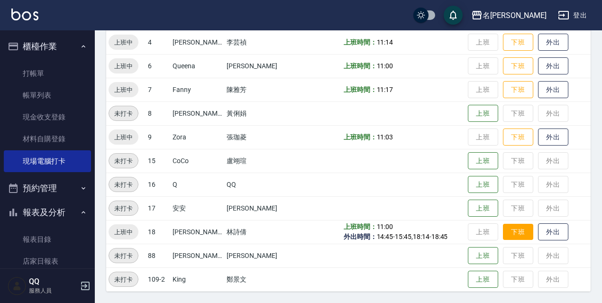
click at [521, 236] on button "下班" at bounding box center [518, 232] width 30 height 17
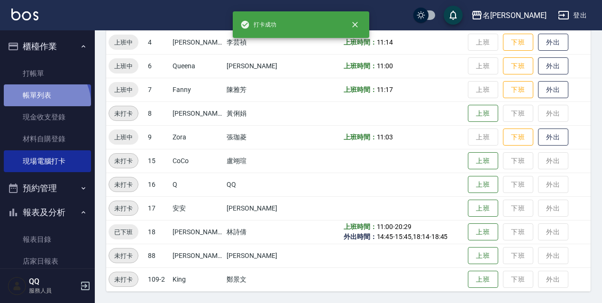
click at [43, 103] on link "帳單列表" at bounding box center [47, 95] width 87 height 22
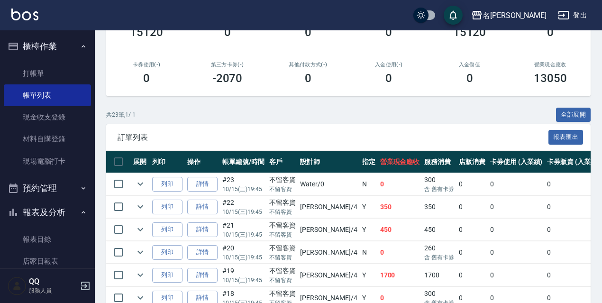
scroll to position [190, 0]
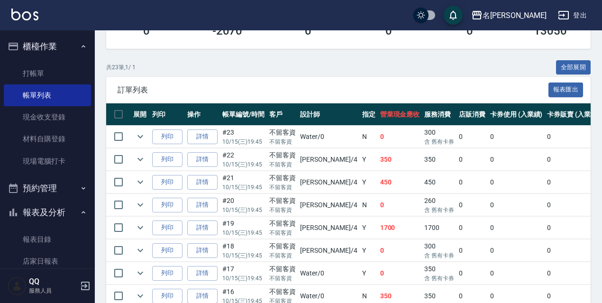
click at [585, 54] on div "ORDERS 帳單列表 新開單 [DATE] [DATE] [DATE] [DATE] 設計師編號/姓名 設計師編號/姓名 顧客編號/姓名 顧客編號/姓名 其…" at bounding box center [348, 263] width 507 height 845
click at [586, 67] on button "全部展開" at bounding box center [573, 67] width 35 height 15
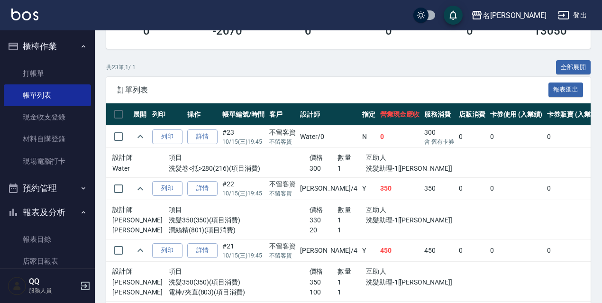
scroll to position [1410, 0]
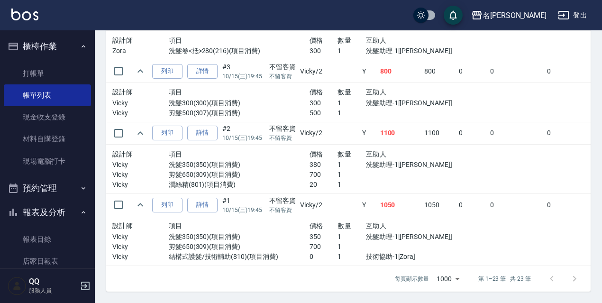
click at [405, 180] on div at bounding box center [408, 185] width 84 height 10
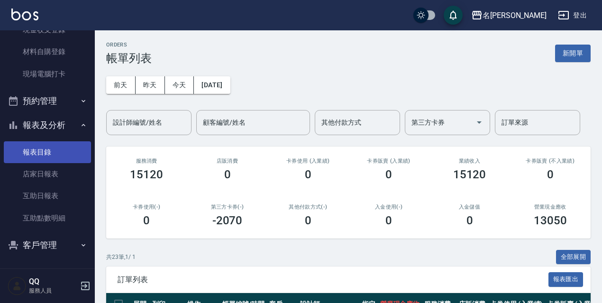
scroll to position [237, 0]
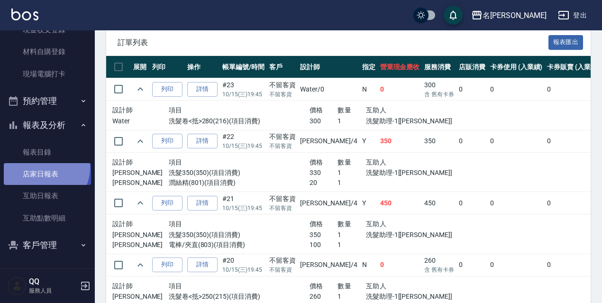
click at [45, 169] on link "店家日報表" at bounding box center [47, 174] width 87 height 22
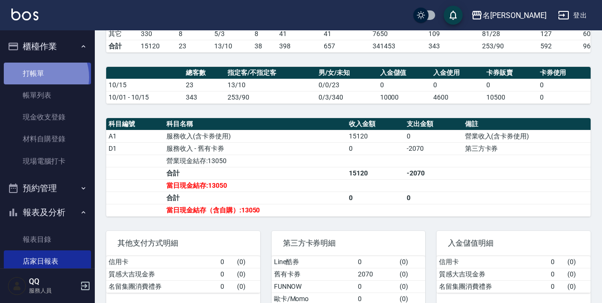
click at [42, 77] on link "打帳單" at bounding box center [47, 74] width 87 height 22
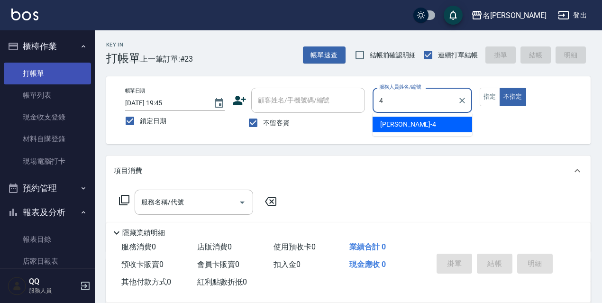
type input "[PERSON_NAME]-4"
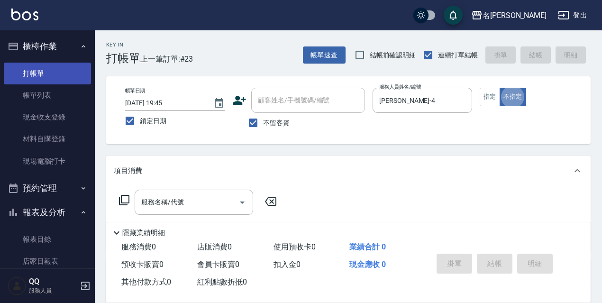
type button "false"
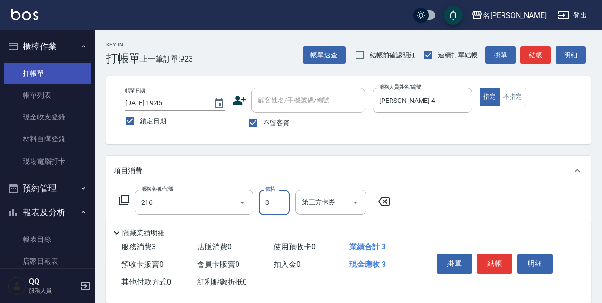
type input "洗髮卷<抵>280(216)"
type input "300"
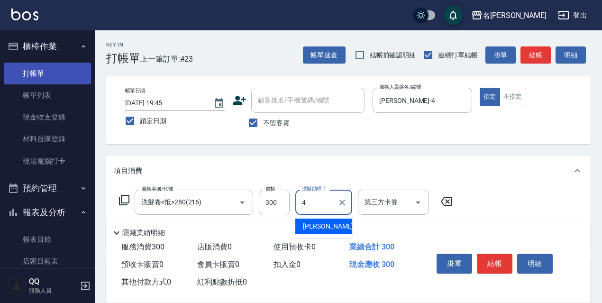
type input "[PERSON_NAME]-4"
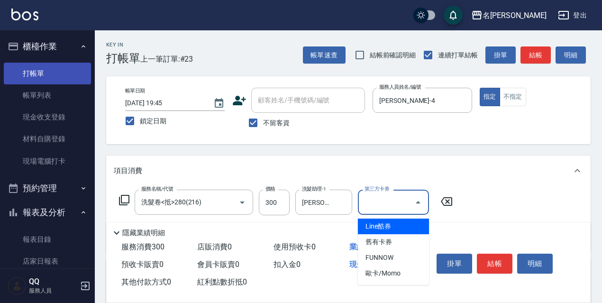
type input "舊有卡券"
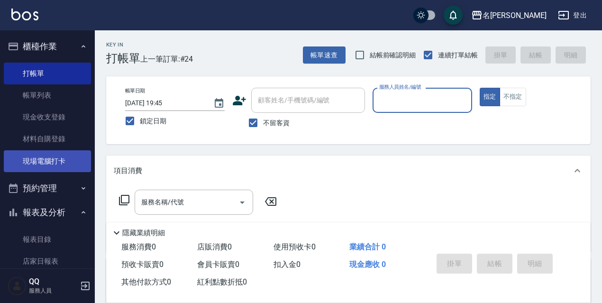
click at [70, 169] on link "現場電腦打卡" at bounding box center [47, 161] width 87 height 22
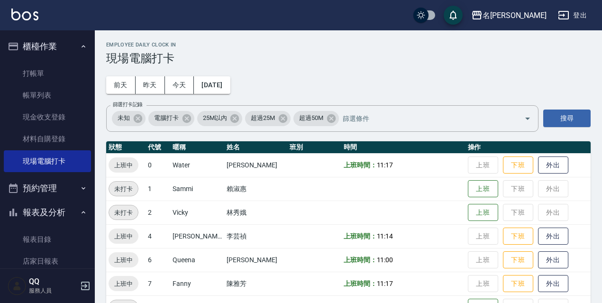
scroll to position [95, 0]
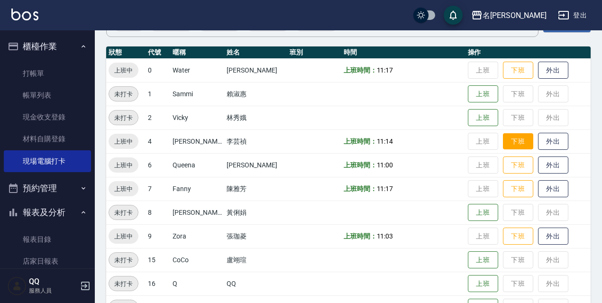
click at [506, 140] on button "下班" at bounding box center [518, 141] width 30 height 17
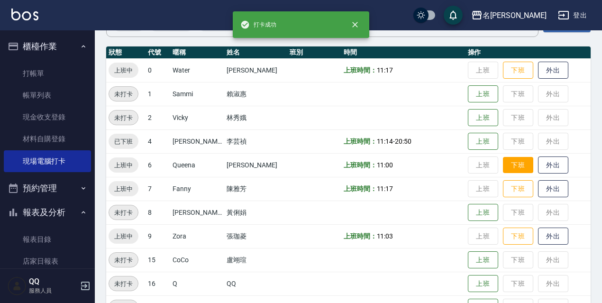
click at [512, 169] on button "下班" at bounding box center [518, 165] width 30 height 17
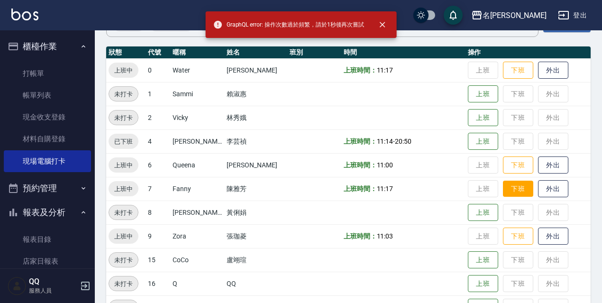
click at [521, 189] on button "下班" at bounding box center [518, 189] width 30 height 17
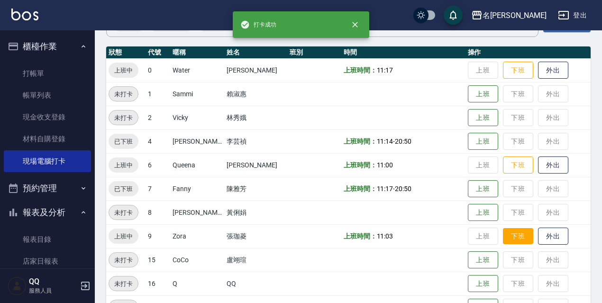
click at [509, 243] on button "下班" at bounding box center [518, 236] width 30 height 17
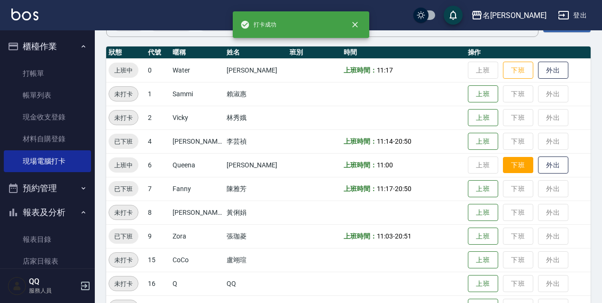
click at [514, 165] on button "下班" at bounding box center [518, 165] width 30 height 17
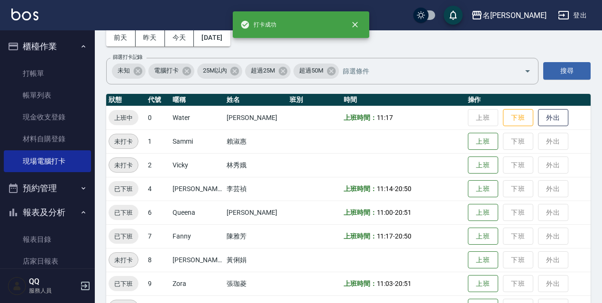
scroll to position [0, 0]
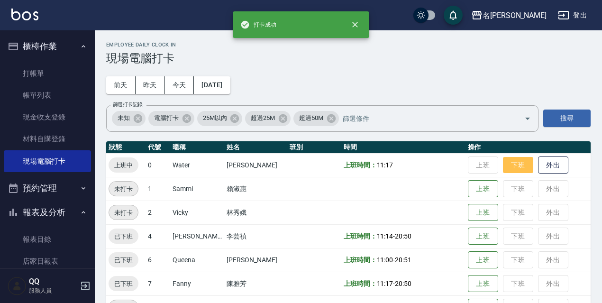
drag, startPoint x: 512, startPoint y: 159, endPoint x: 507, endPoint y: 158, distance: 5.9
click at [511, 159] on button "下班" at bounding box center [518, 165] width 30 height 17
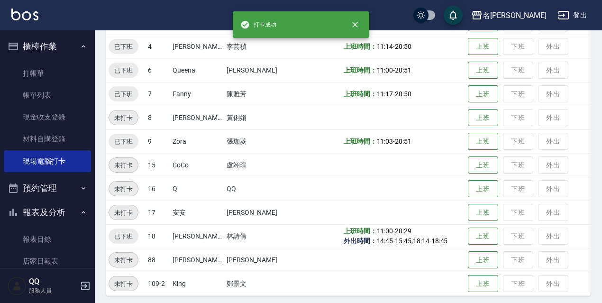
scroll to position [194, 0]
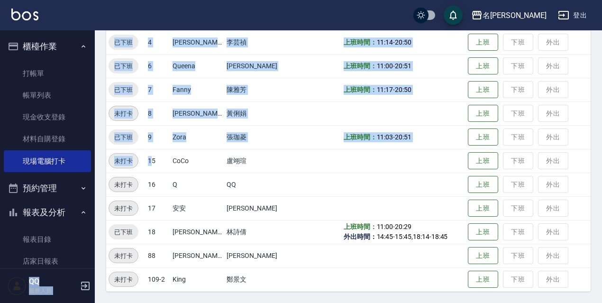
click at [43, 213] on div "名留伊通 登出 櫃檯作業 打帳單 帳單列表 現金收支登錄 材料自購登錄 現場電腦打卡 預約管理 預約管理 單日預約紀錄 單週預約紀錄 報表及分析 報表目錄 店…" at bounding box center [301, 54] width 602 height 497
